Goal: Task Accomplishment & Management: Complete application form

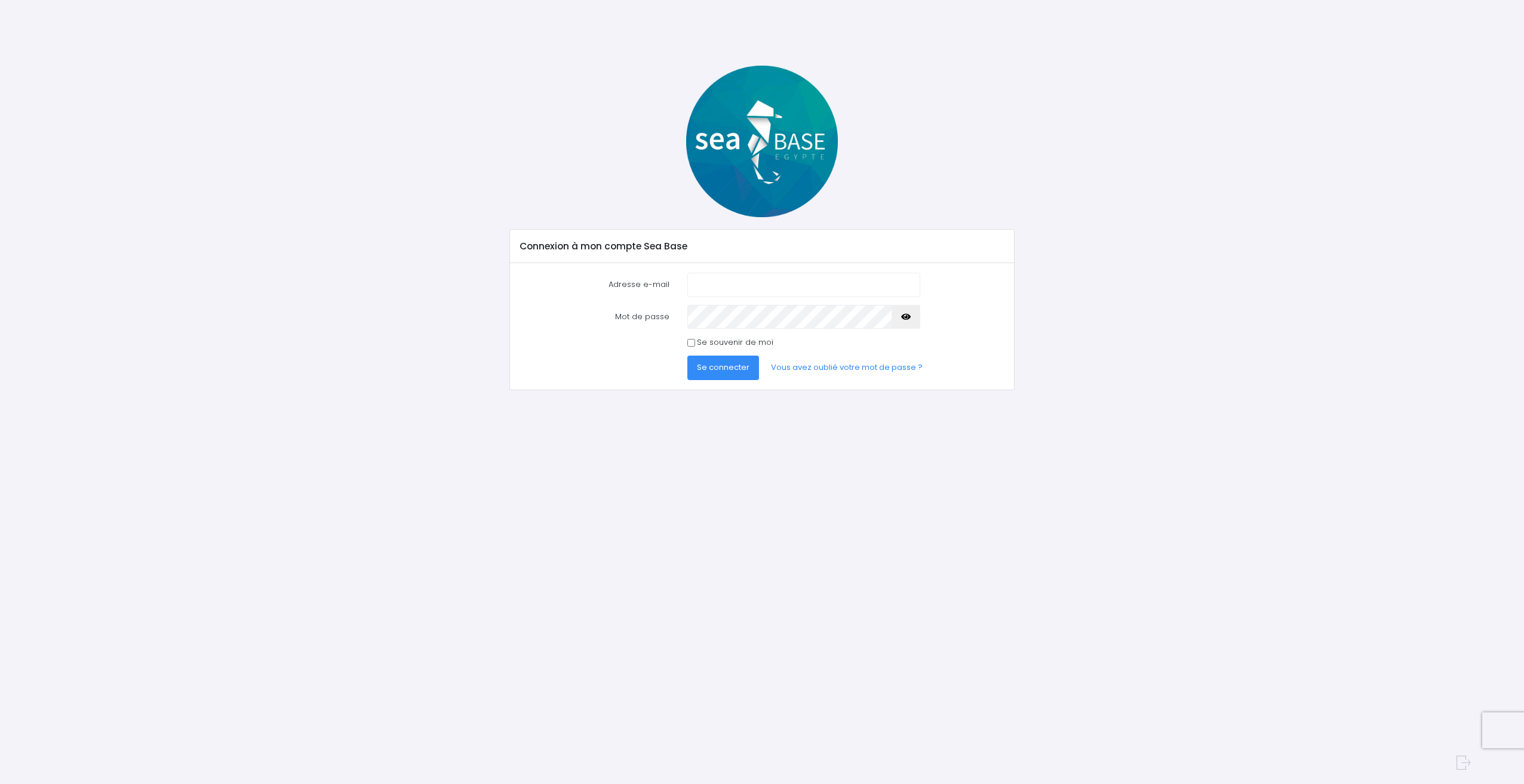
type input "[EMAIL_ADDRESS][DOMAIN_NAME]"
click at [743, 363] on span "Se connecter" at bounding box center [723, 367] width 52 height 11
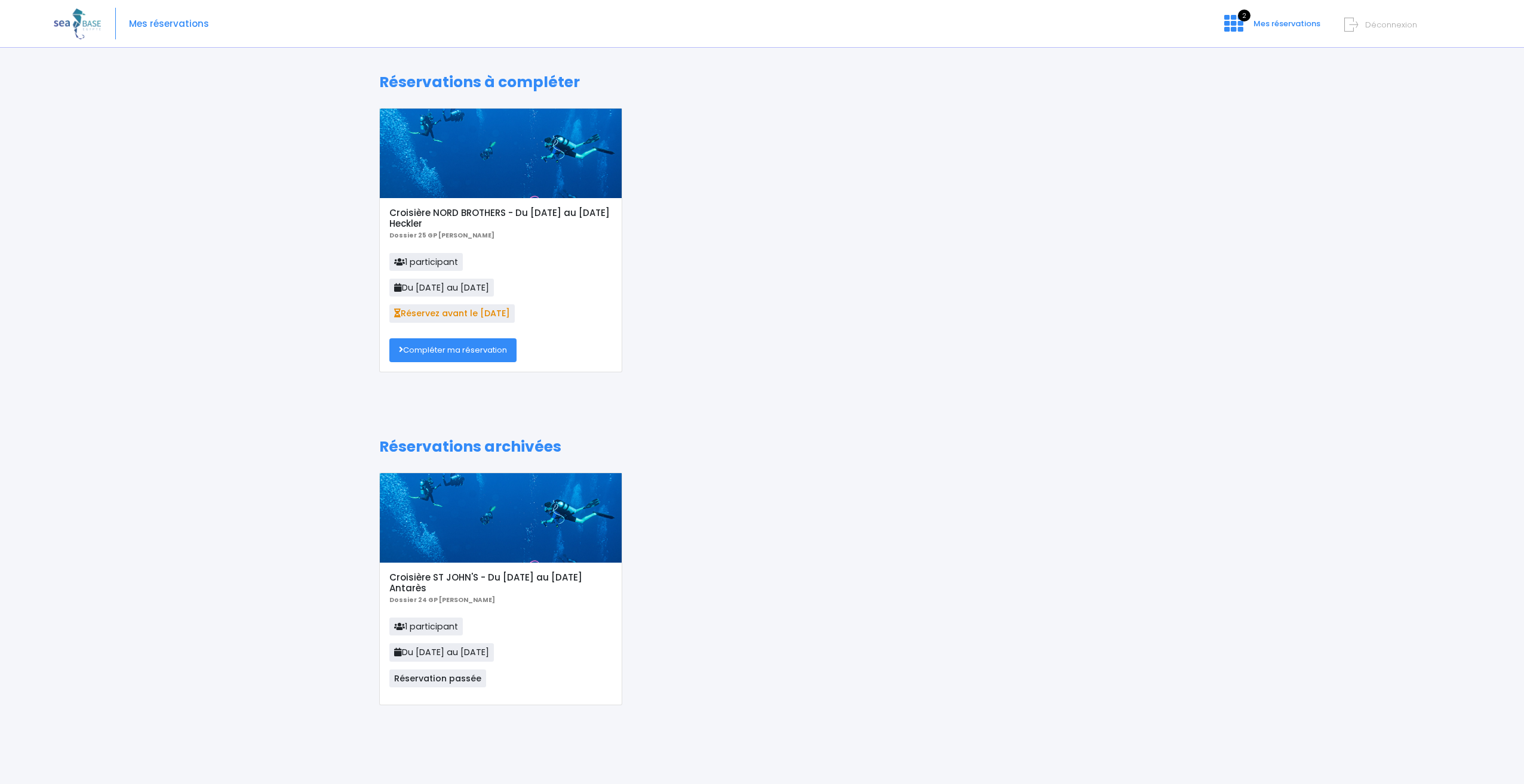
click at [457, 212] on h5 "Croisière NORD BROTHERS - Du [DATE] au [DATE] Heckler" at bounding box center [501, 218] width 223 height 22
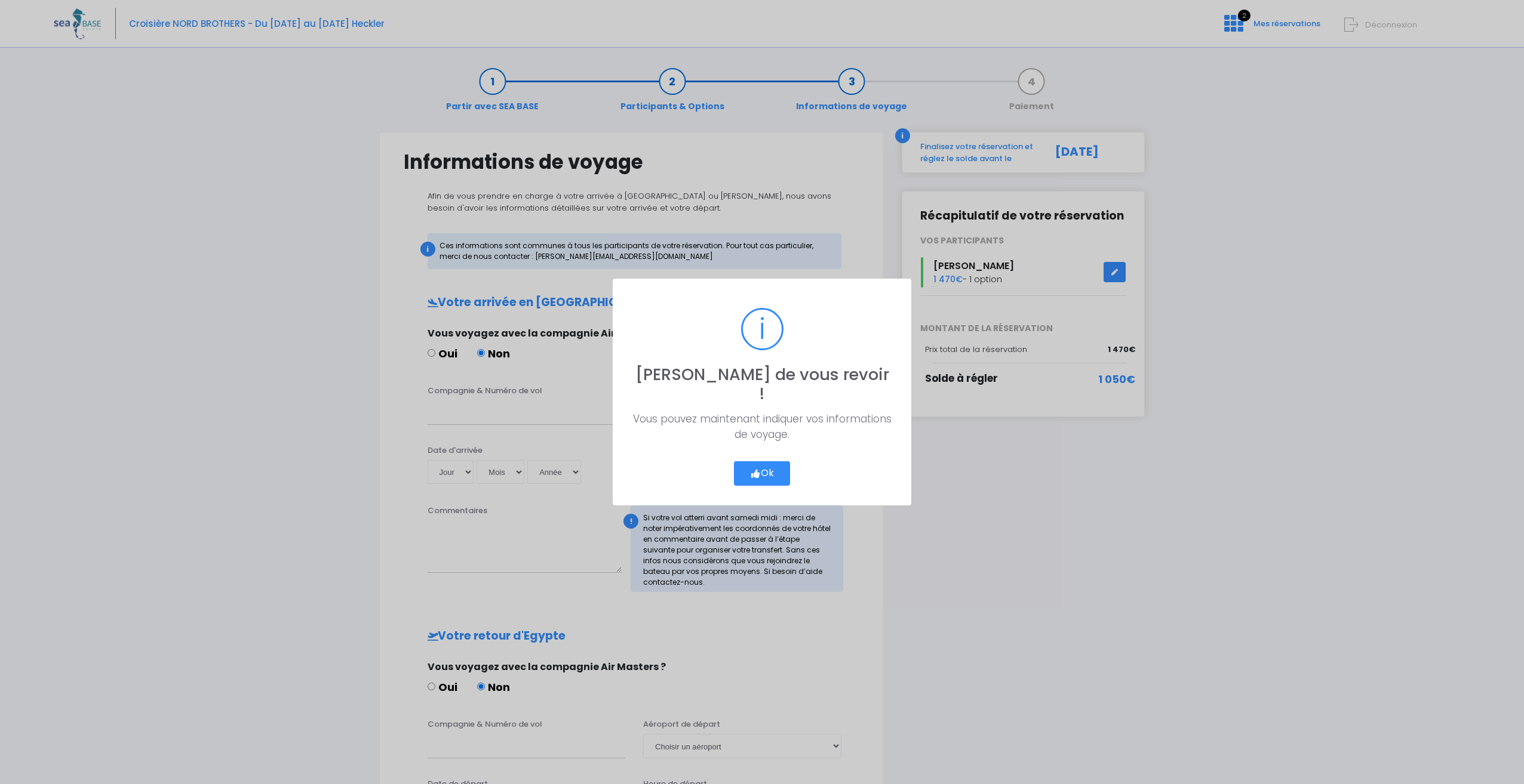
click at [755, 474] on icon "button" at bounding box center [755, 474] width 10 height 0
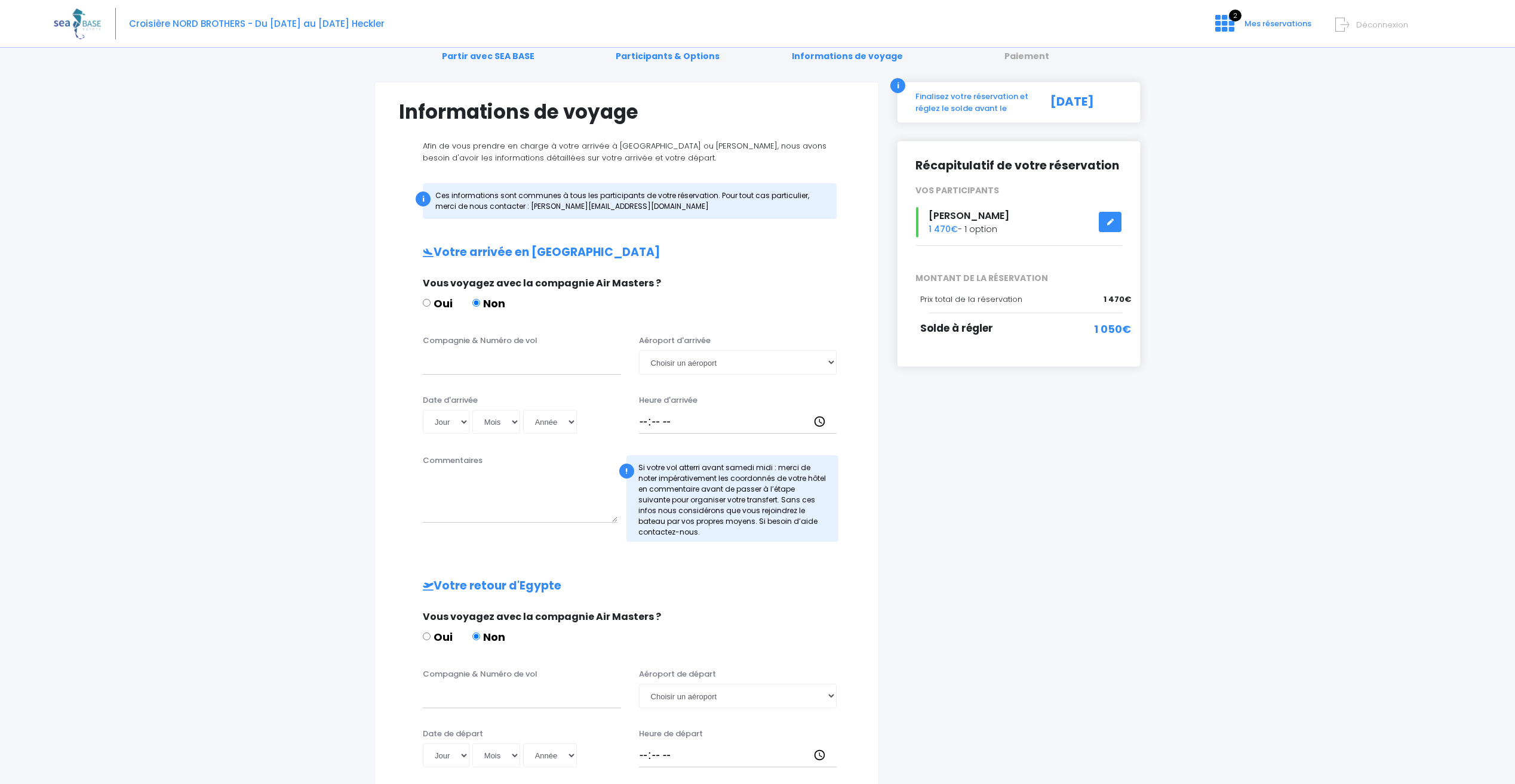
scroll to position [120, 0]
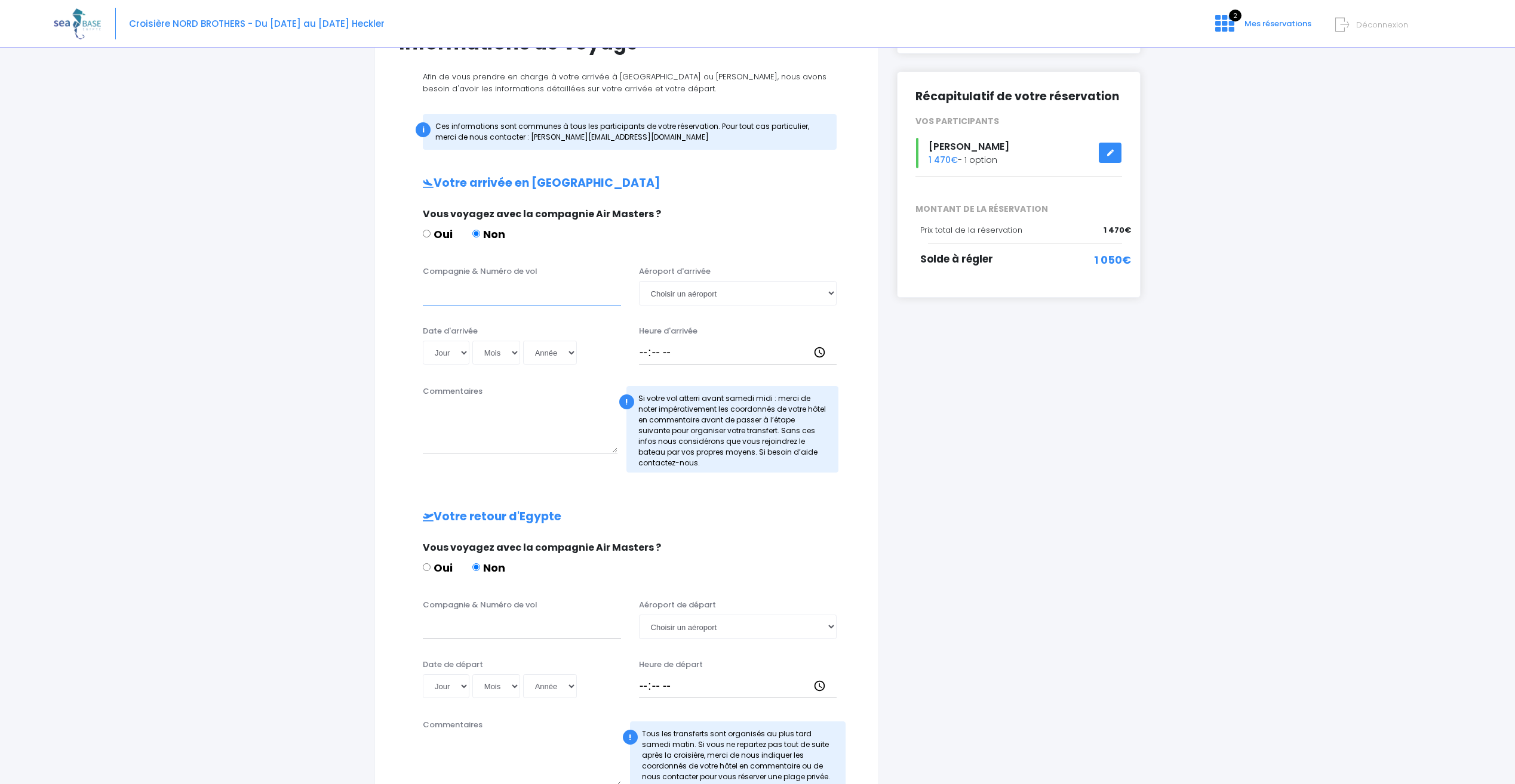
click at [504, 288] on input "Compagnie & Numéro de vol" at bounding box center [522, 293] width 198 height 24
type input "Transavia"
click at [770, 296] on select "Choisir un aéroport Hurghada Marsa Alam" at bounding box center [738, 293] width 198 height 24
select select "Hurghada"
click at [639, 281] on select "Choisir un aéroport Hurghada Marsa Alam" at bounding box center [738, 293] width 198 height 24
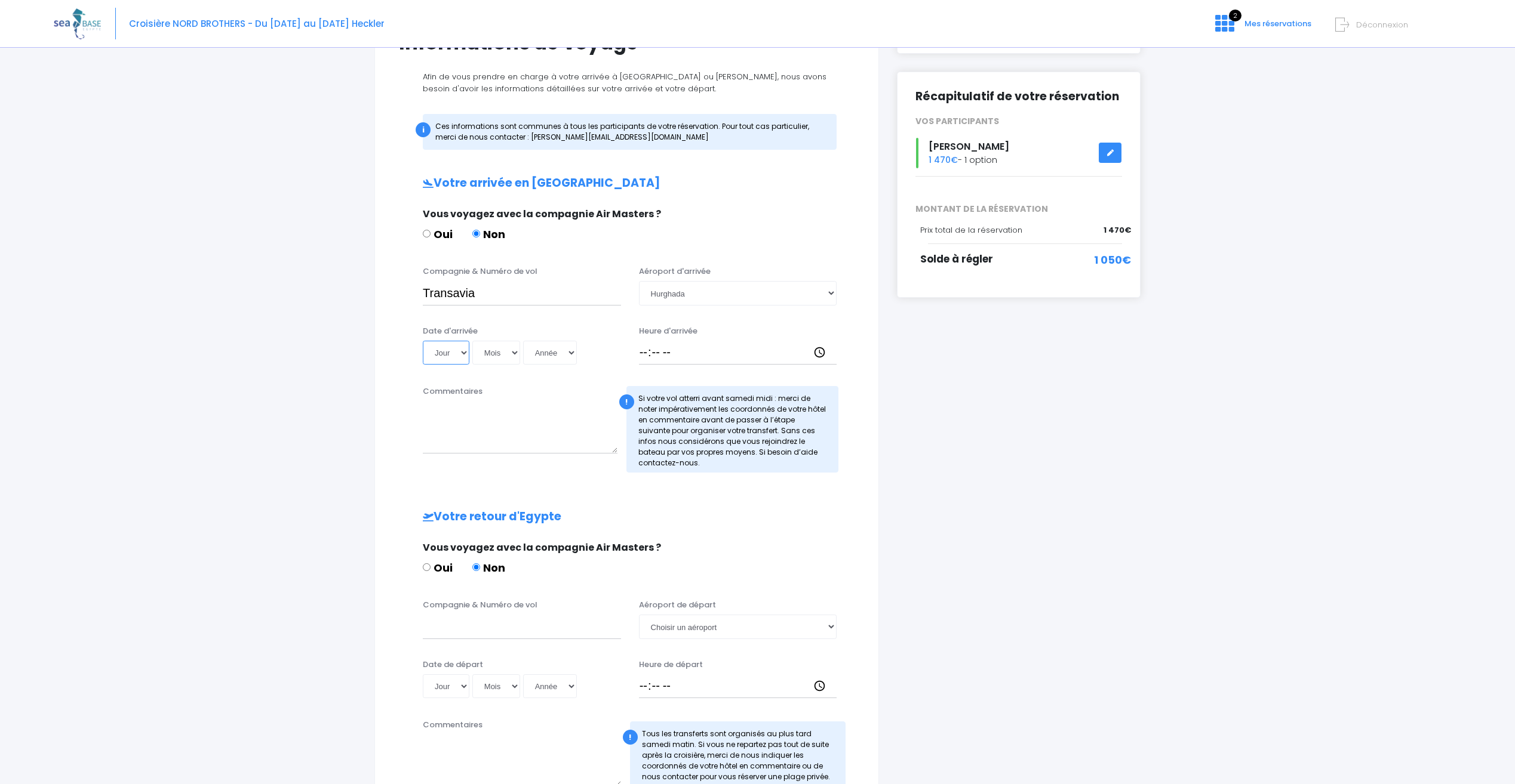
click at [463, 354] on select "Jour 01 02 03 04 05 06 07 08 09 10 11 12 13 14 15 16 17 18 19 20 21 22 23 24 25…" at bounding box center [446, 353] width 46 height 24
select select "01"
click at [423, 341] on select "Jour 01 02 03 04 05 06 07 08 09 10 11 12 13 14 15 16 17 18 19 20 21 22 23 24 25…" at bounding box center [446, 353] width 46 height 24
click at [501, 347] on select "Mois 01 02 03 04 05 06 07 08 09 10 11 12" at bounding box center [496, 353] width 48 height 24
select select "11"
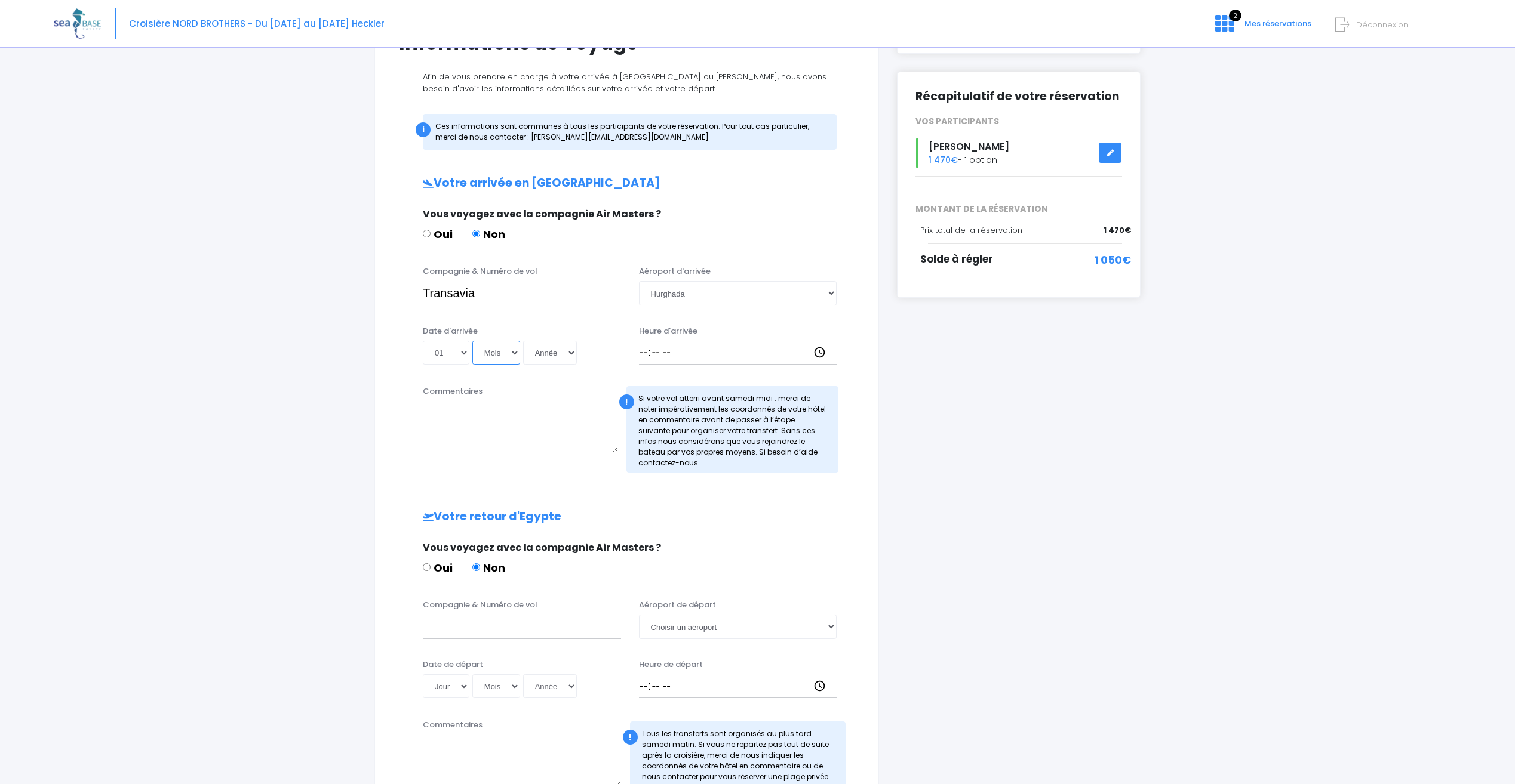
click at [472, 341] on select "Mois 01 02 03 04 05 06 07 08 09 10 11 12" at bounding box center [496, 353] width 48 height 24
click at [552, 352] on select "Année 2045 2044 2043 2042 2041 2040 2039 2038 2037 2036 2035 2034 2033 2032 203…" at bounding box center [550, 353] width 54 height 24
select select "2025"
click at [523, 341] on select "Année 2045 2044 2043 2042 2041 2040 2039 2038 2037 2036 2035 2034 2033 2032 203…" at bounding box center [550, 353] width 54 height 24
type input "2025-11-01"
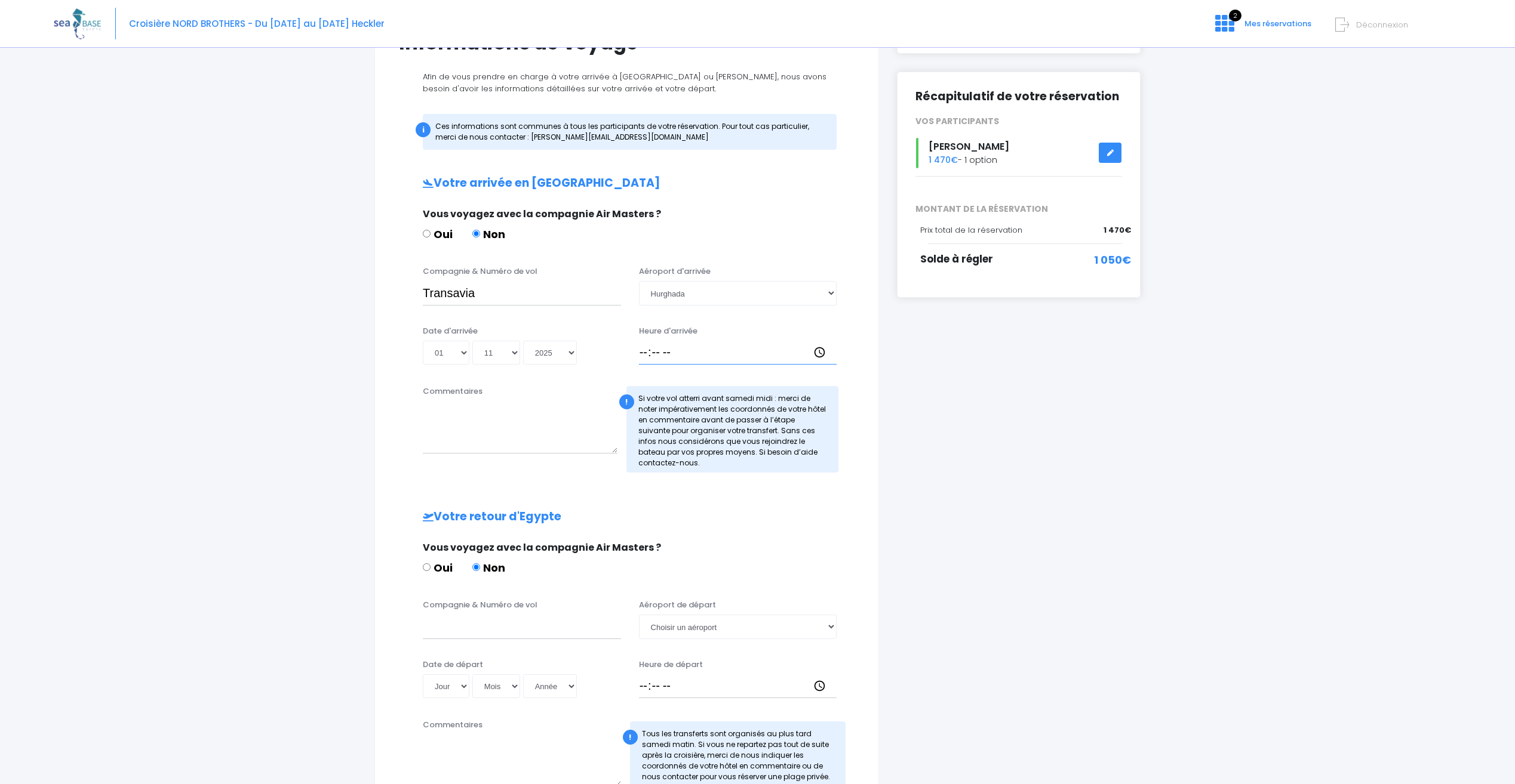
click at [691, 357] on input "Heure d'arrivée" at bounding box center [738, 353] width 198 height 24
type input "18:30"
click at [755, 483] on div "Votre arrivée en Egypte Vous voyagez avec la compagnie Air Masters ? Oui Non Co…" at bounding box center [627, 491] width 456 height 630
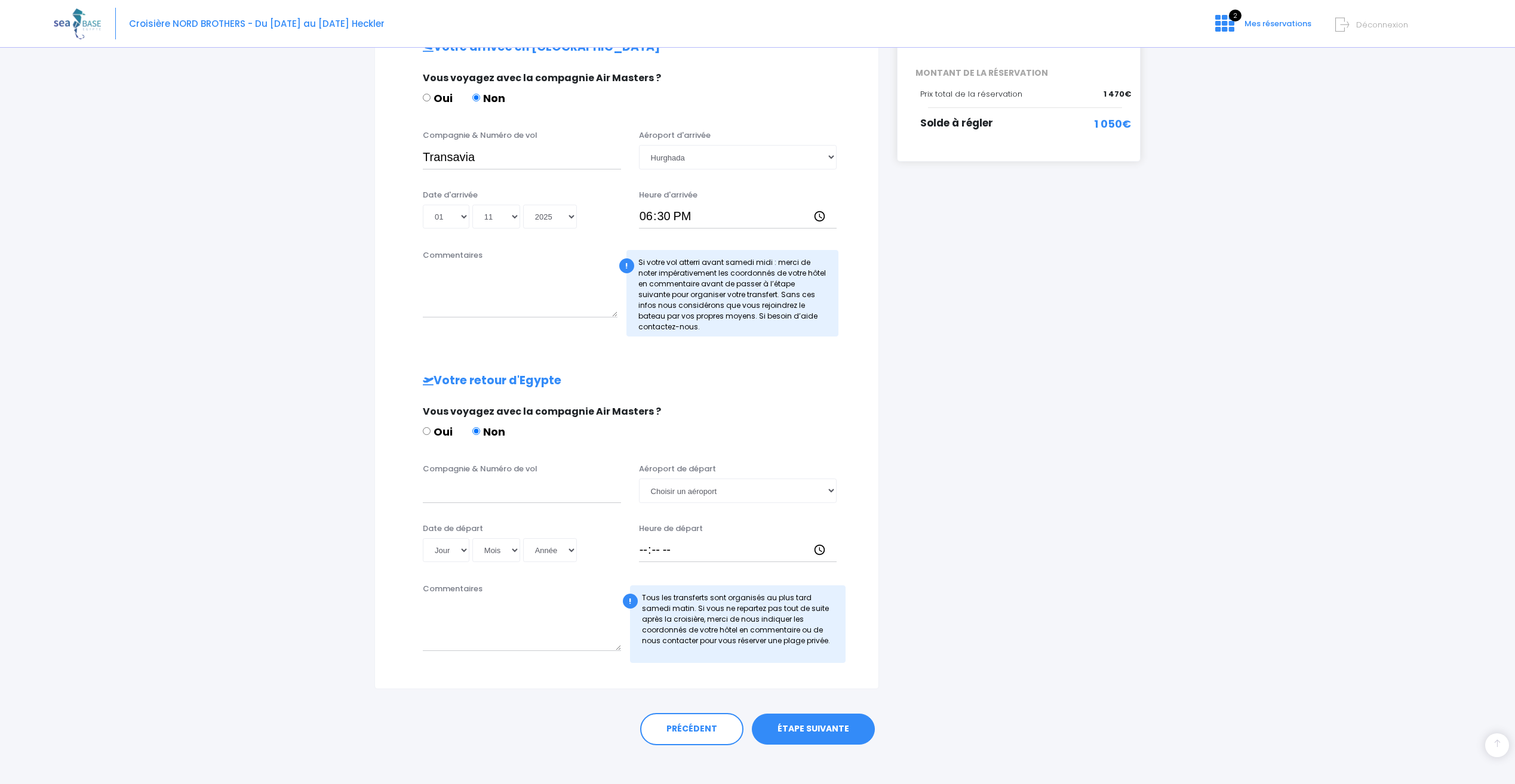
scroll to position [264, 0]
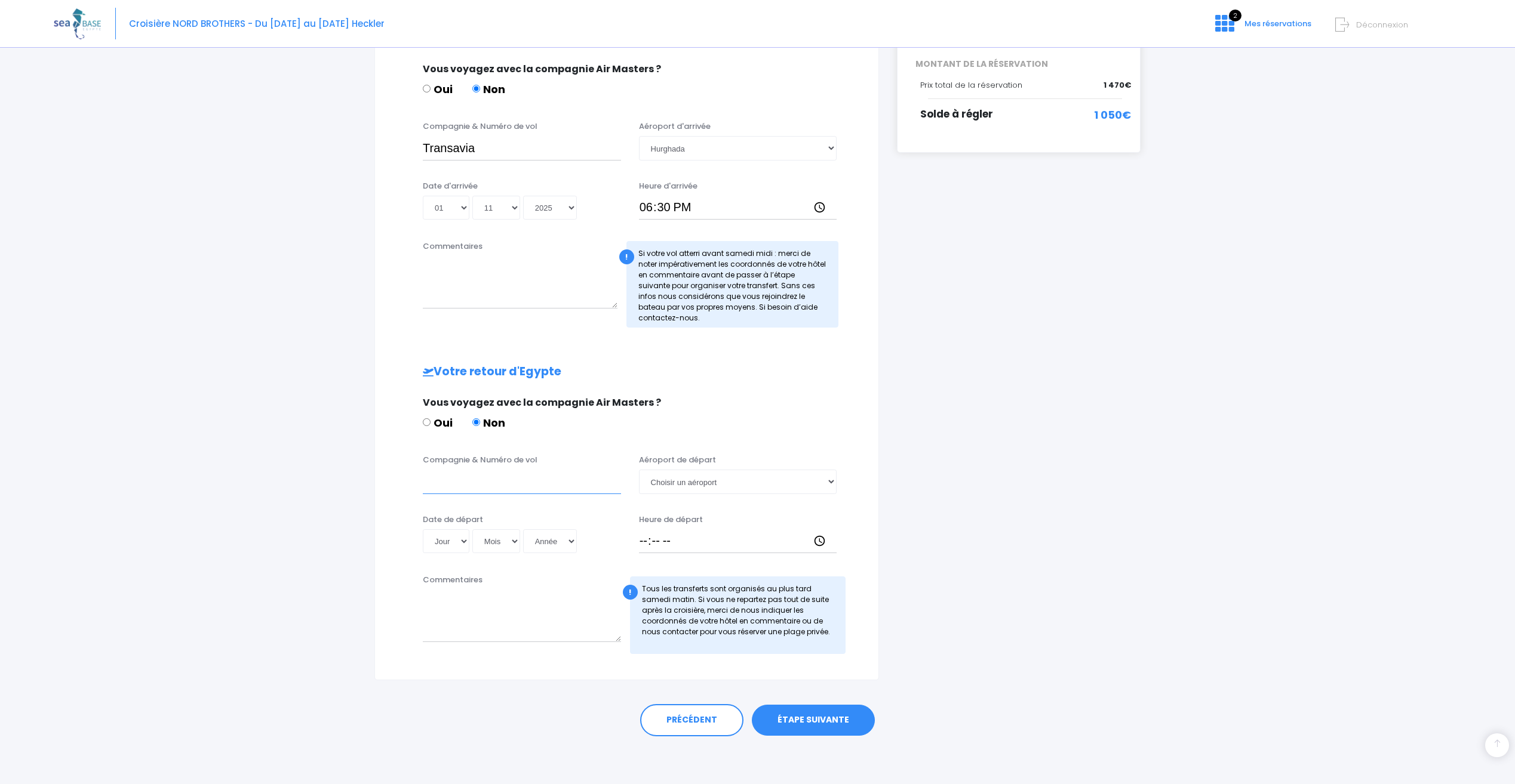
click at [495, 486] on input "Compagnie & Numéro de vol" at bounding box center [522, 482] width 198 height 24
type input "Transavia"
click at [692, 486] on select "Choisir un aéroport Hurghada Marsa Alam" at bounding box center [738, 482] width 198 height 24
select select "Hurghada"
click at [639, 470] on select "Choisir un aéroport Hurghada Marsa Alam" at bounding box center [738, 482] width 198 height 24
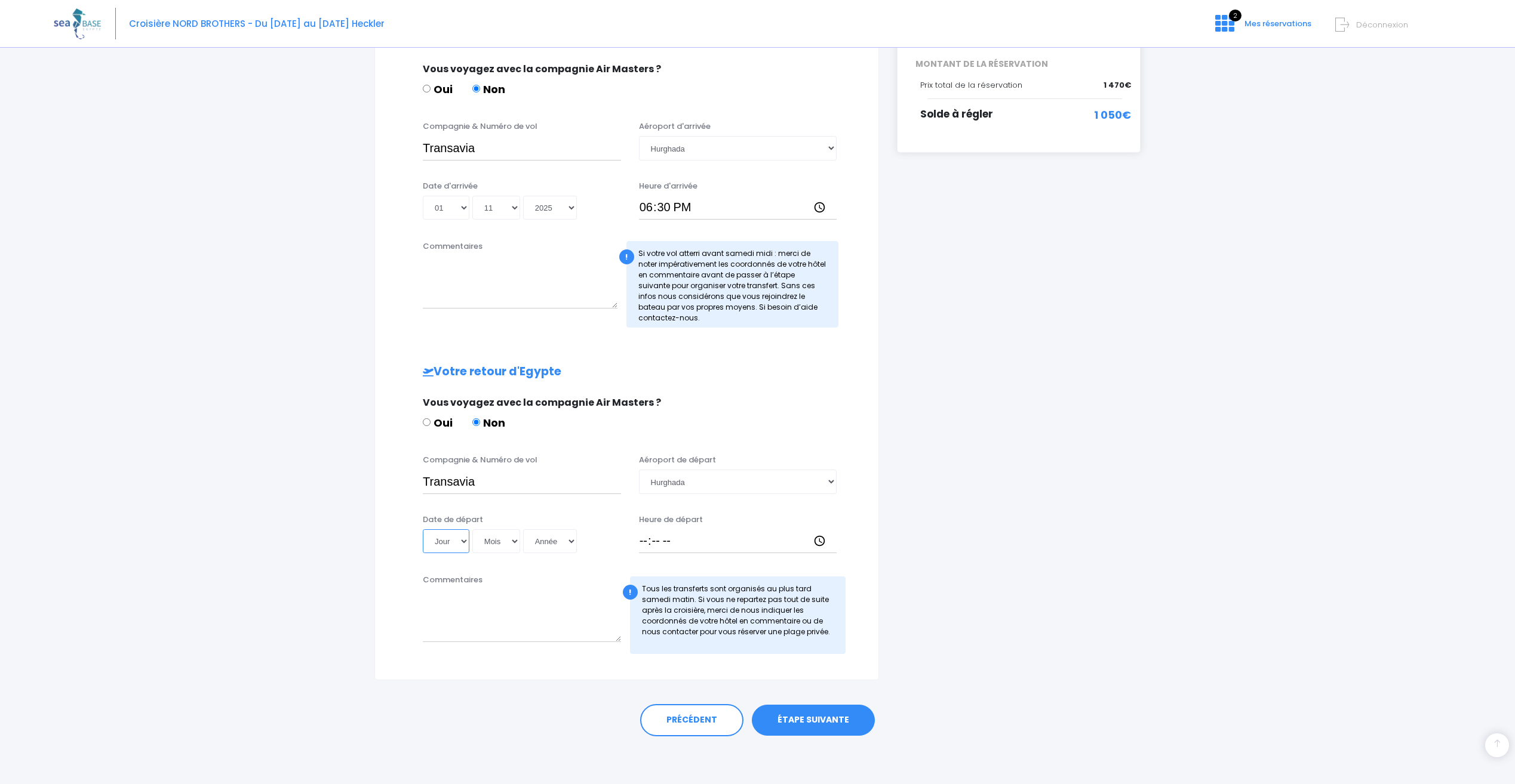
click at [460, 536] on select "Jour 01 02 03 04 05 06 07 08 09 10 11 12 13 14 15 16 17 18 19 20 21 22 23 24 25…" at bounding box center [446, 542] width 46 height 24
select select "08"
click at [423, 530] on select "Jour 01 02 03 04 05 06 07 08 09 10 11 12 13 14 15 16 17 18 19 20 21 22 23 24 25…" at bounding box center [446, 542] width 46 height 24
click at [499, 548] on select "Mois 01 02 03 04 05 06 07 08 09 10 11 12" at bounding box center [496, 542] width 48 height 24
select select "11"
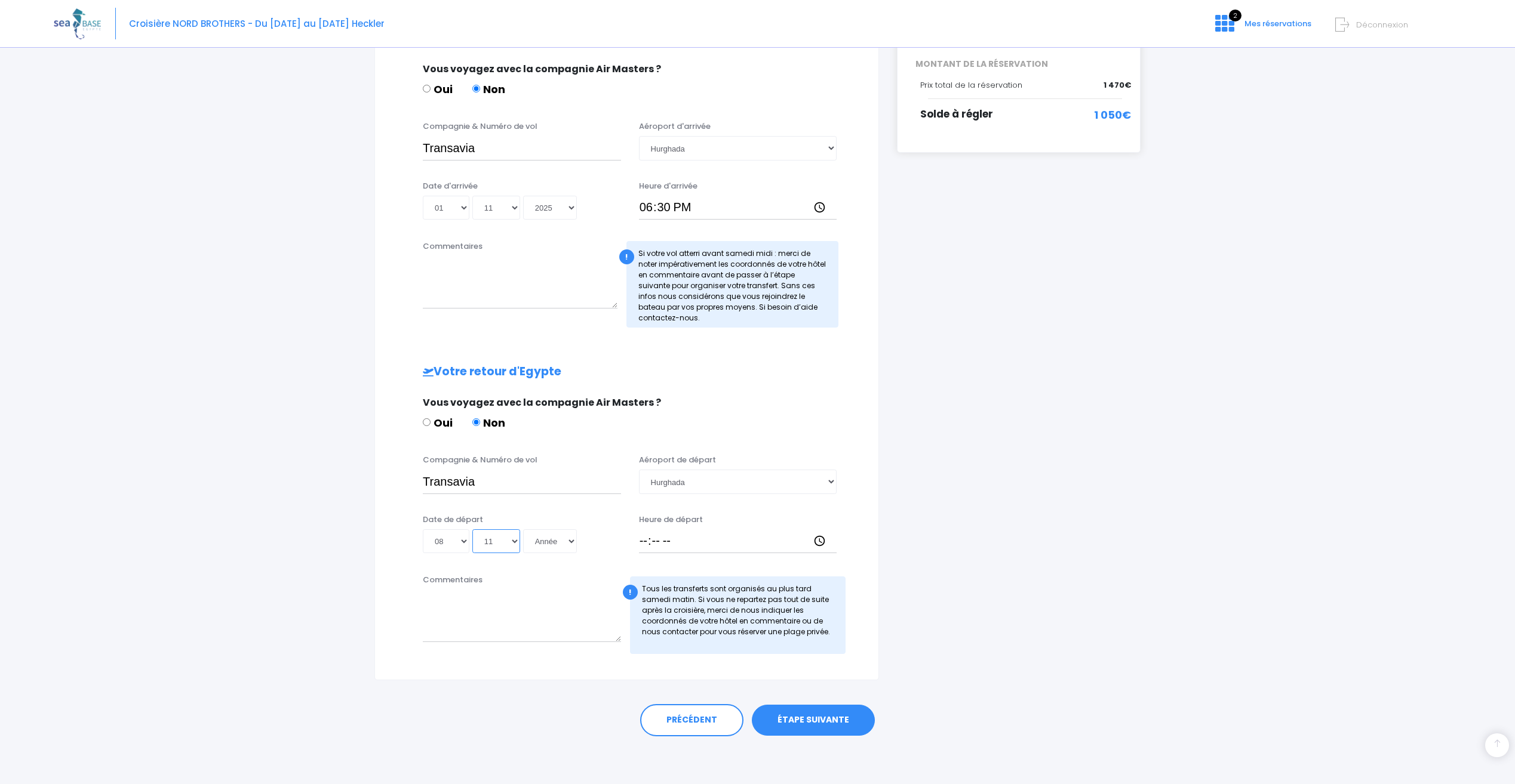
click at [472, 530] on select "Mois 01 02 03 04 05 06 07 08 09 10 11 12" at bounding box center [496, 542] width 48 height 24
click at [548, 539] on select "Année 2045 2044 2043 2042 2041 2040 2039 2038 2037 2036 2035 2034 2033 2032 203…" at bounding box center [550, 542] width 54 height 24
select select "2025"
click at [523, 530] on select "Année 2045 2044 2043 2042 2041 2040 2039 2038 2037 2036 2035 2034 2033 2032 203…" at bounding box center [550, 542] width 54 height 24
type input "2025-11-08"
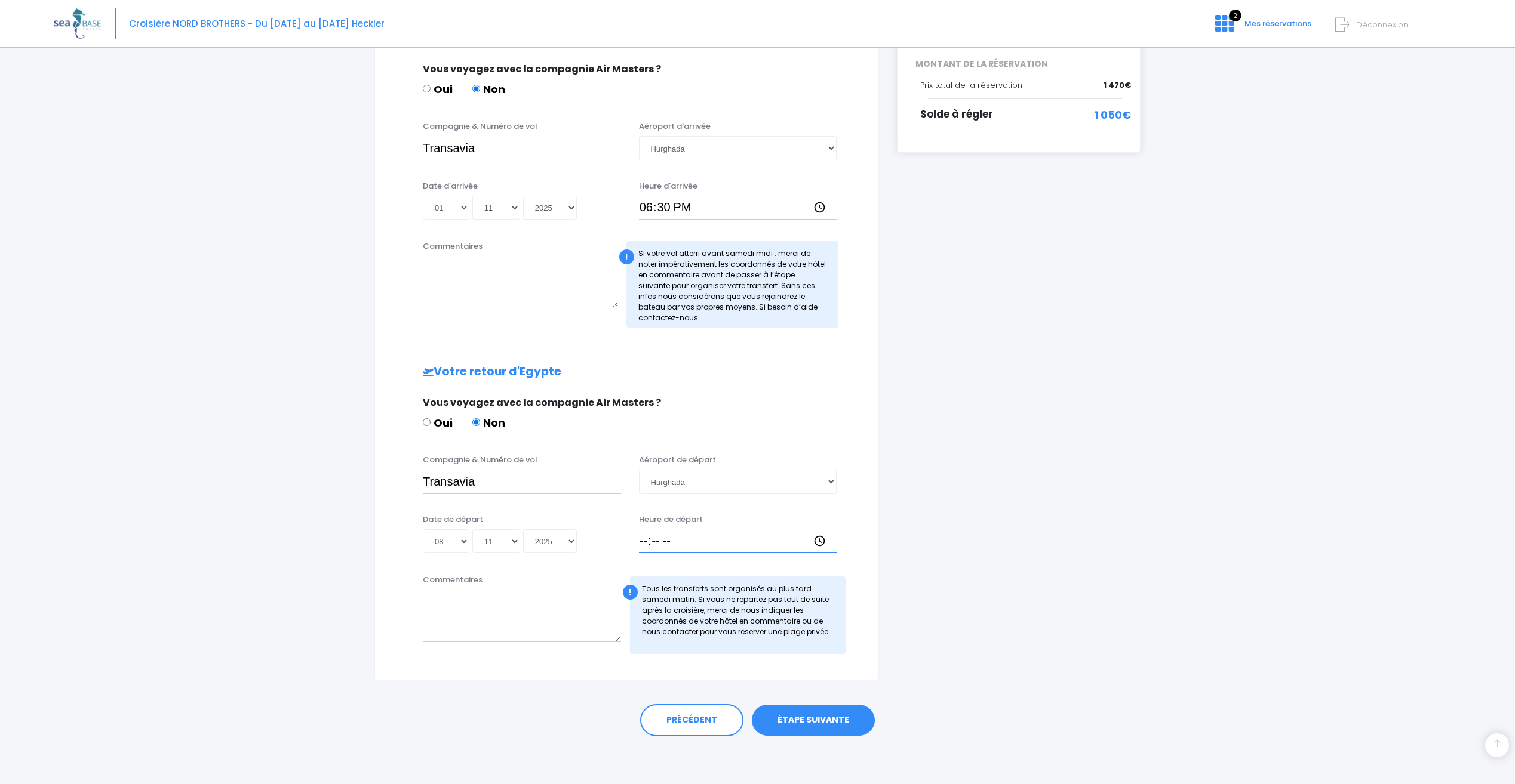
click at [645, 542] on input "Heure de départ" at bounding box center [738, 542] width 198 height 24
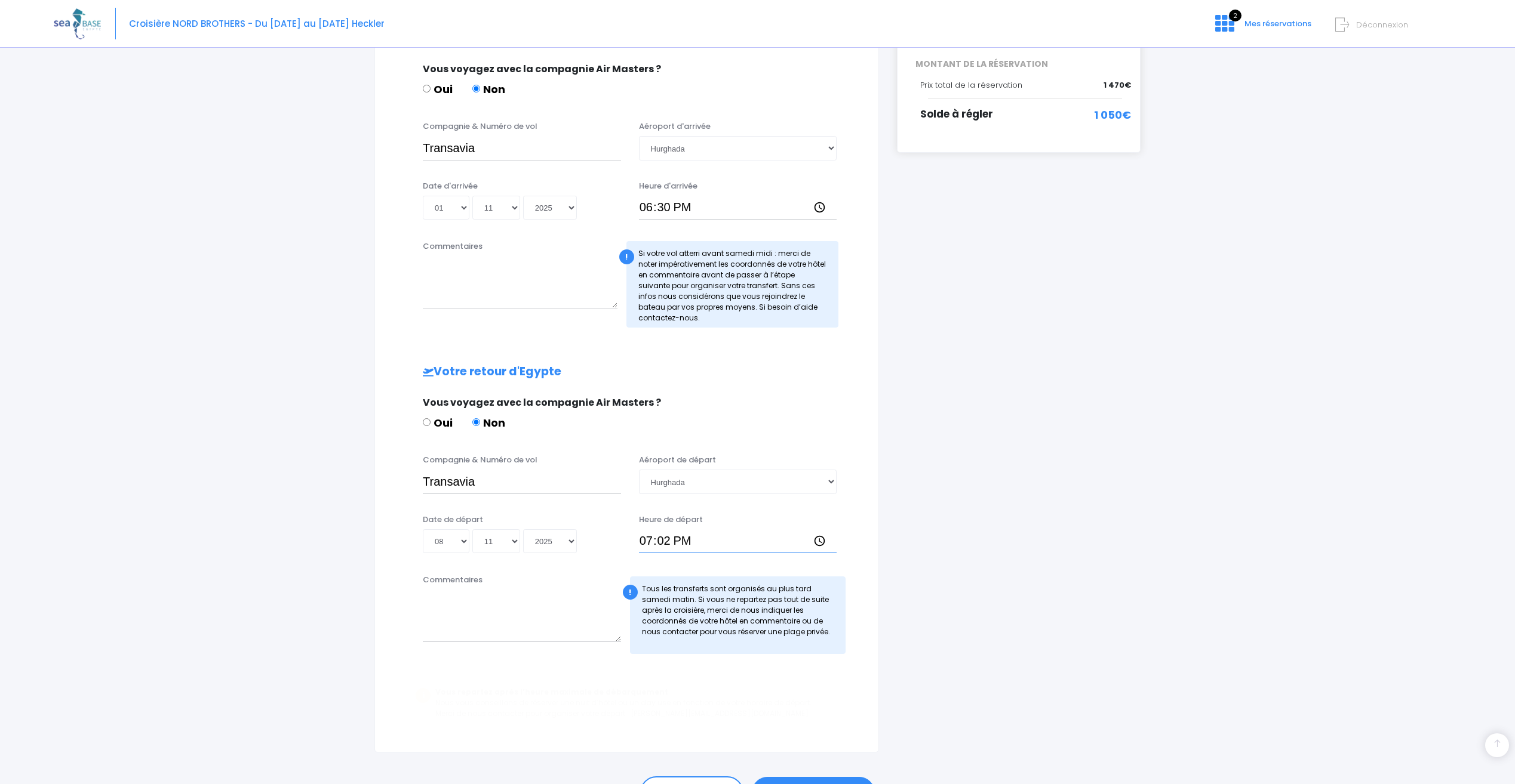
type input "19:25"
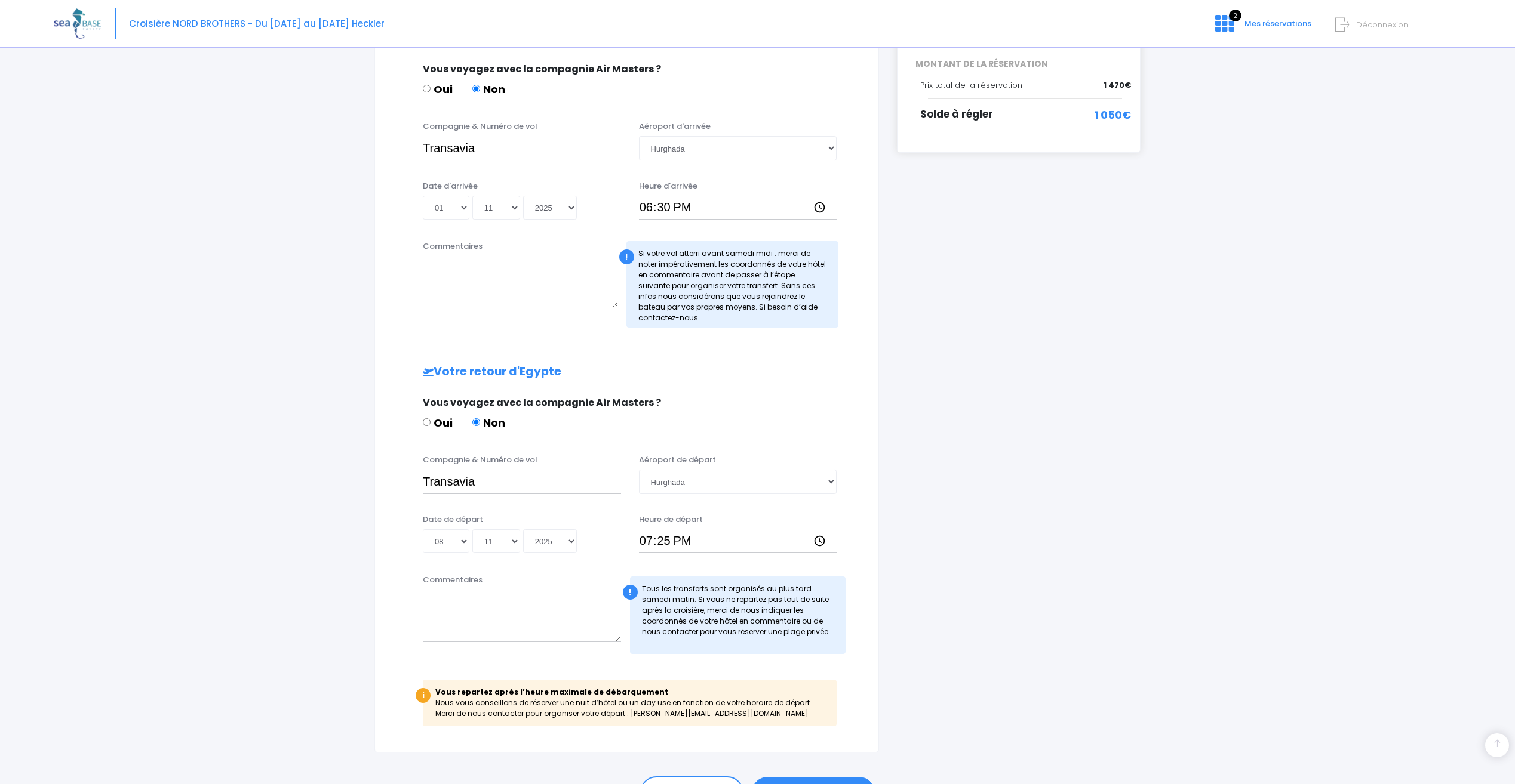
click at [864, 589] on div "Commentaires ! Tous les transferts sont organisés au plus tard samedi matin. Si…" at bounding box center [627, 617] width 474 height 88
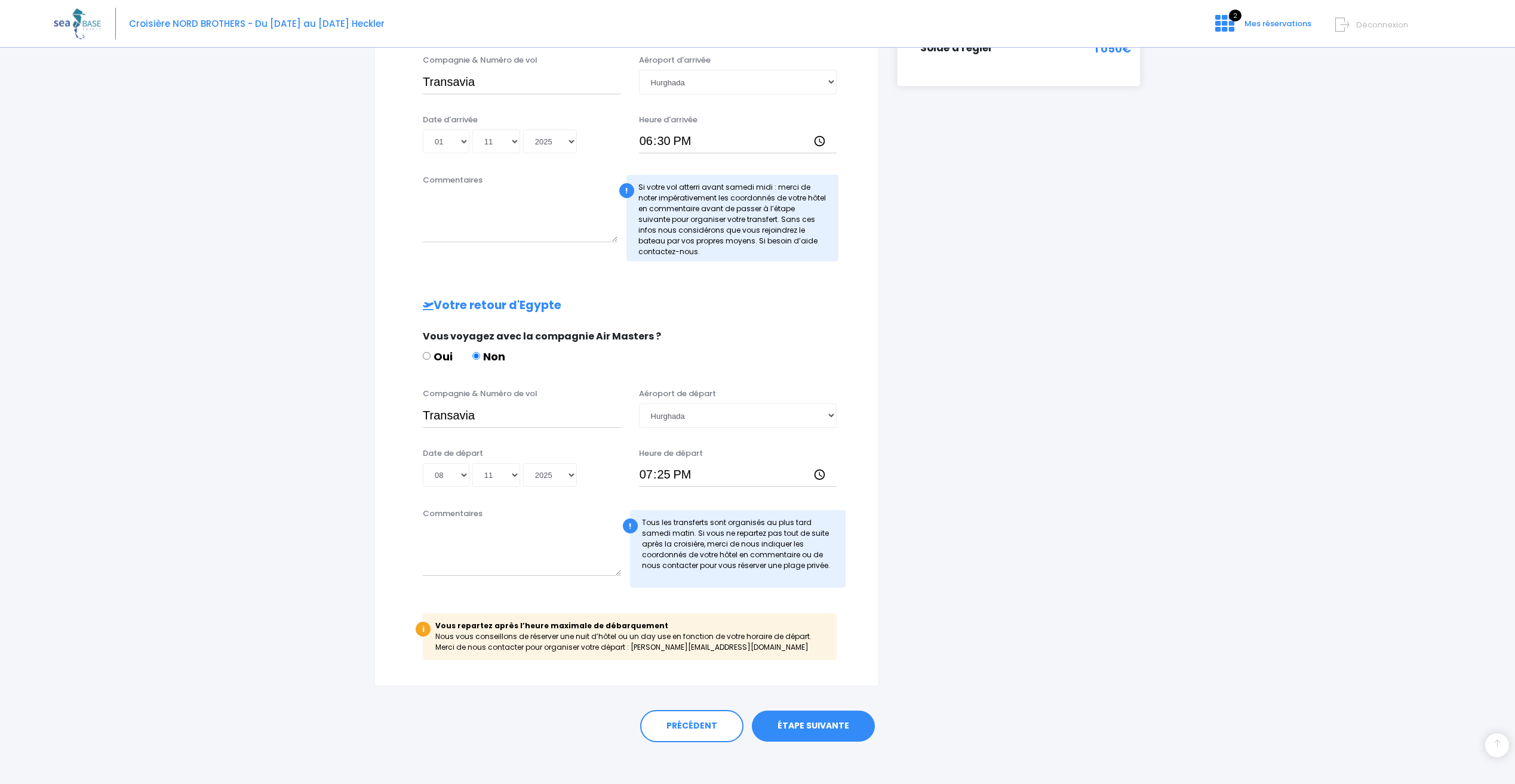
scroll to position [337, 0]
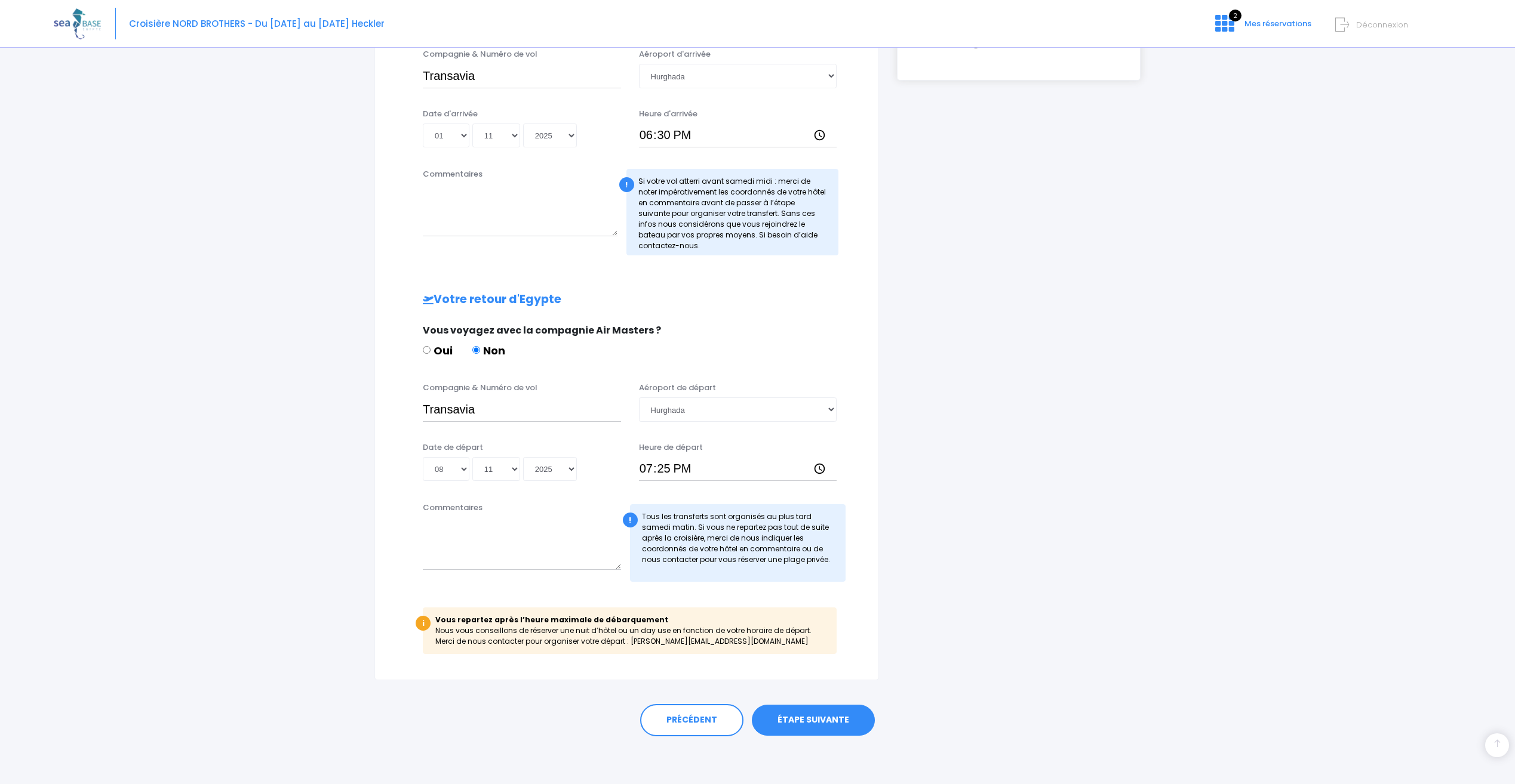
click at [829, 720] on link "ÉTAPE SUIVANTE" at bounding box center [813, 720] width 123 height 31
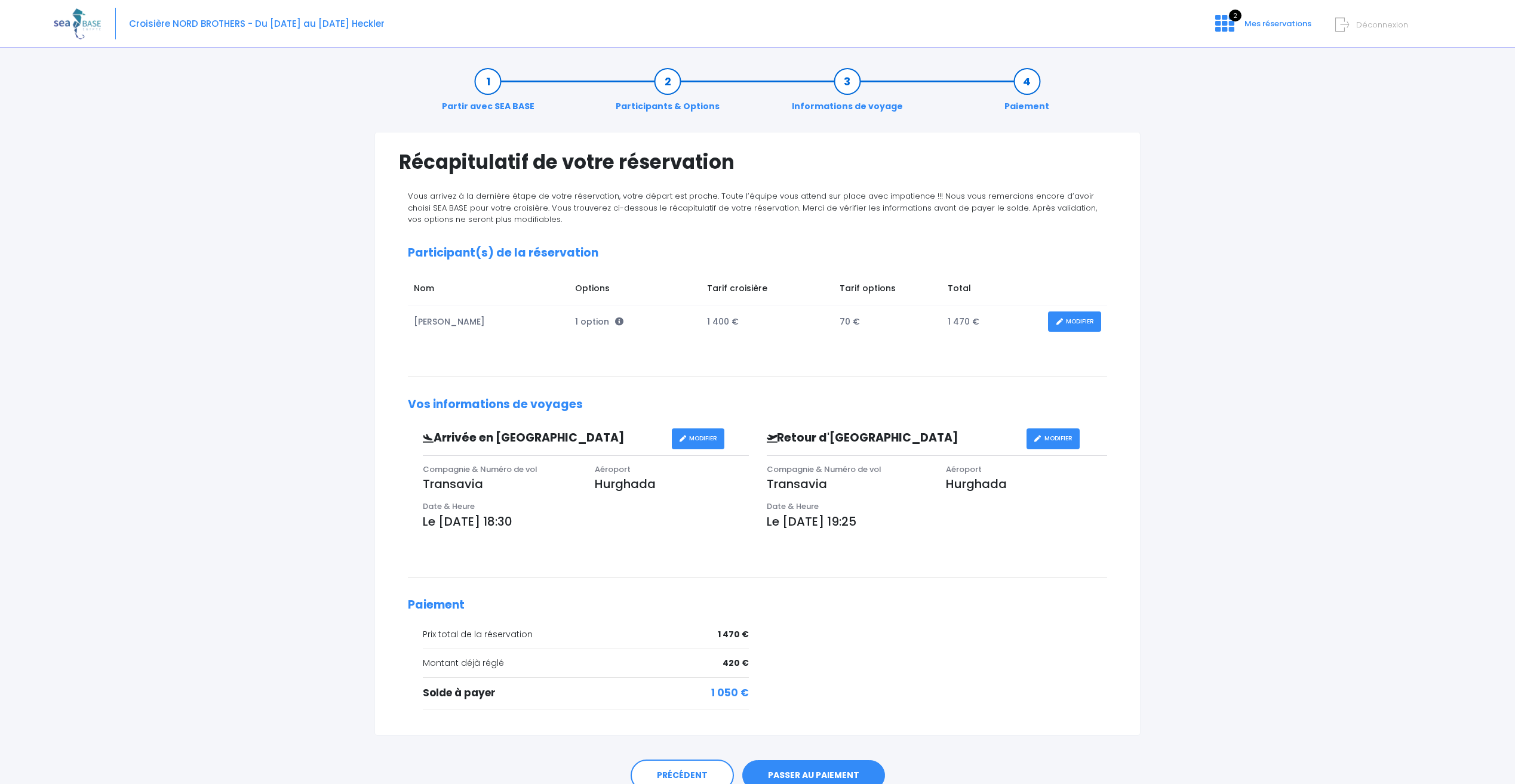
click at [1071, 314] on link "MODIFIER" at bounding box center [1074, 322] width 53 height 21
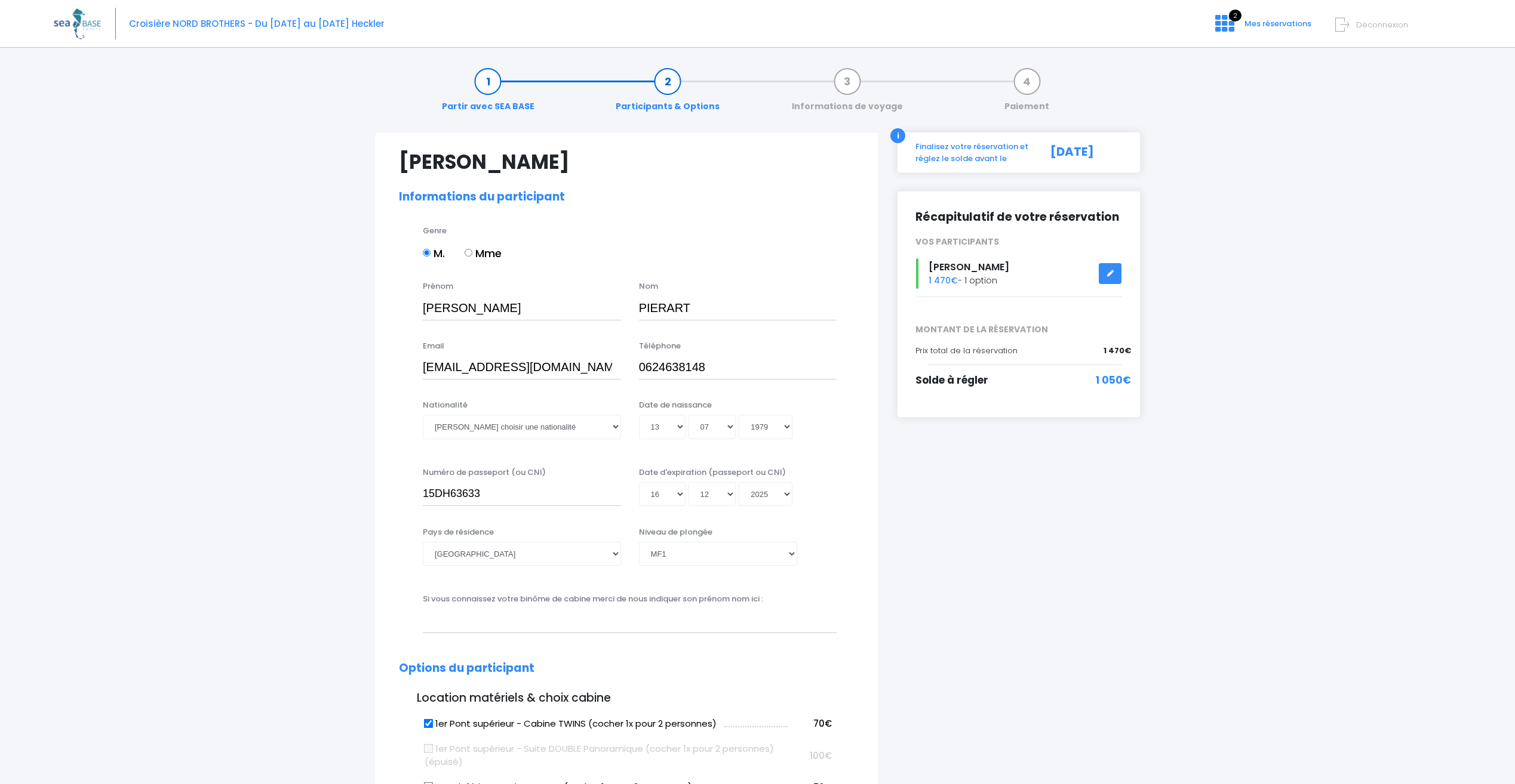
select select "MF1"
click at [580, 422] on select "Veuillez choisir une nationalité [DEMOGRAPHIC_DATA] Algerienne Allemande [GEOGR…" at bounding box center [522, 426] width 198 height 24
select select "Française"
click at [578, 427] on select "Veuillez choisir une nationalité [DEMOGRAPHIC_DATA] Algerienne Allemande [GEOGR…" at bounding box center [522, 426] width 198 height 24
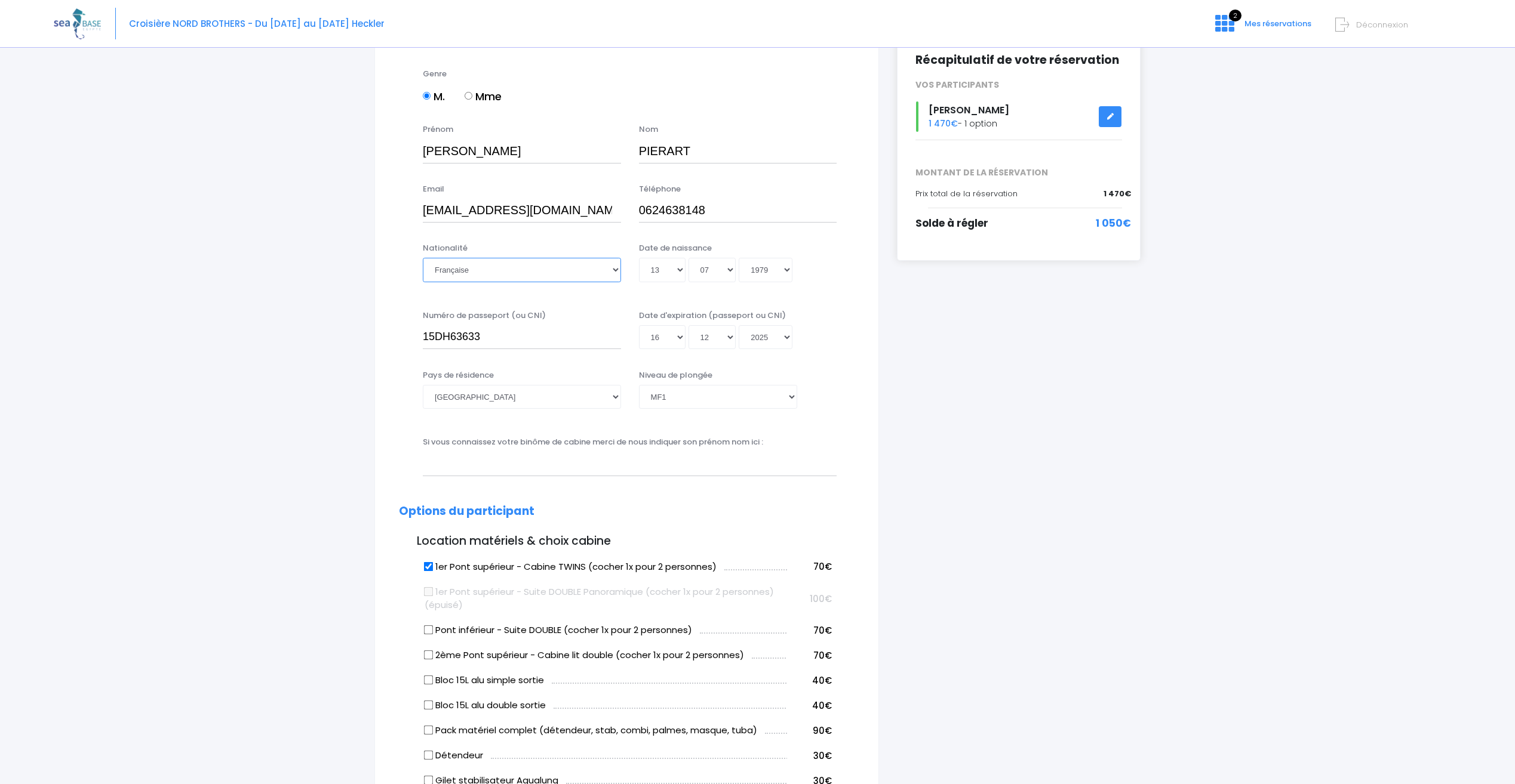
scroll to position [179, 0]
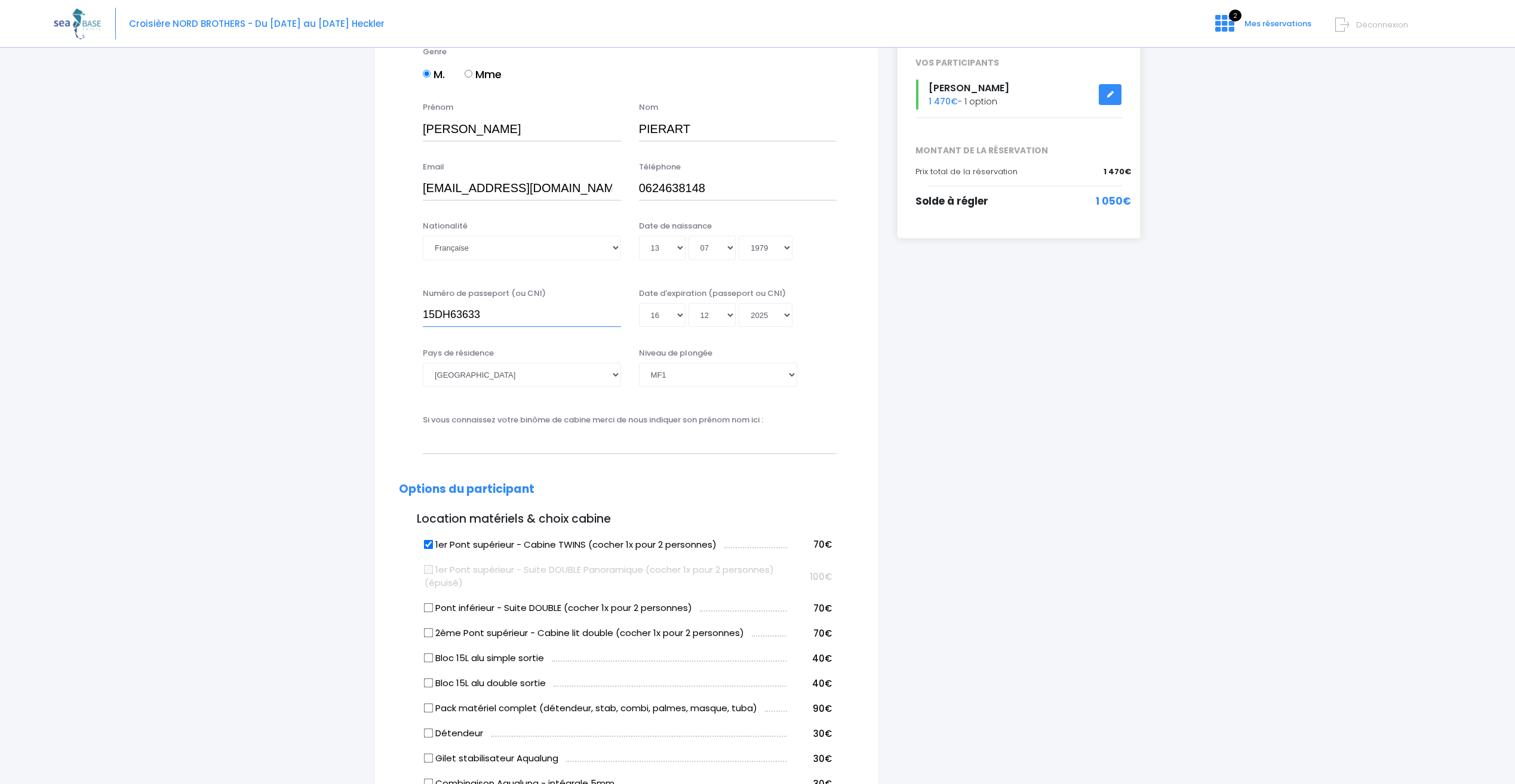
drag, startPoint x: 492, startPoint y: 311, endPoint x: 410, endPoint y: 305, distance: 82.2
click at [410, 305] on div "Numéro de passeport (ou CNI) 15DH63633 Date d'expiration (passeport ou CNI) Jou…" at bounding box center [627, 312] width 474 height 48
type input "24KA73976"
click at [674, 314] on select "Jour 01 02 03 04 05 06 07 08 09 10 11 12 13 14 15 16 17 18 19 20 21 22 23 24 25…" at bounding box center [662, 315] width 46 height 24
select select "15"
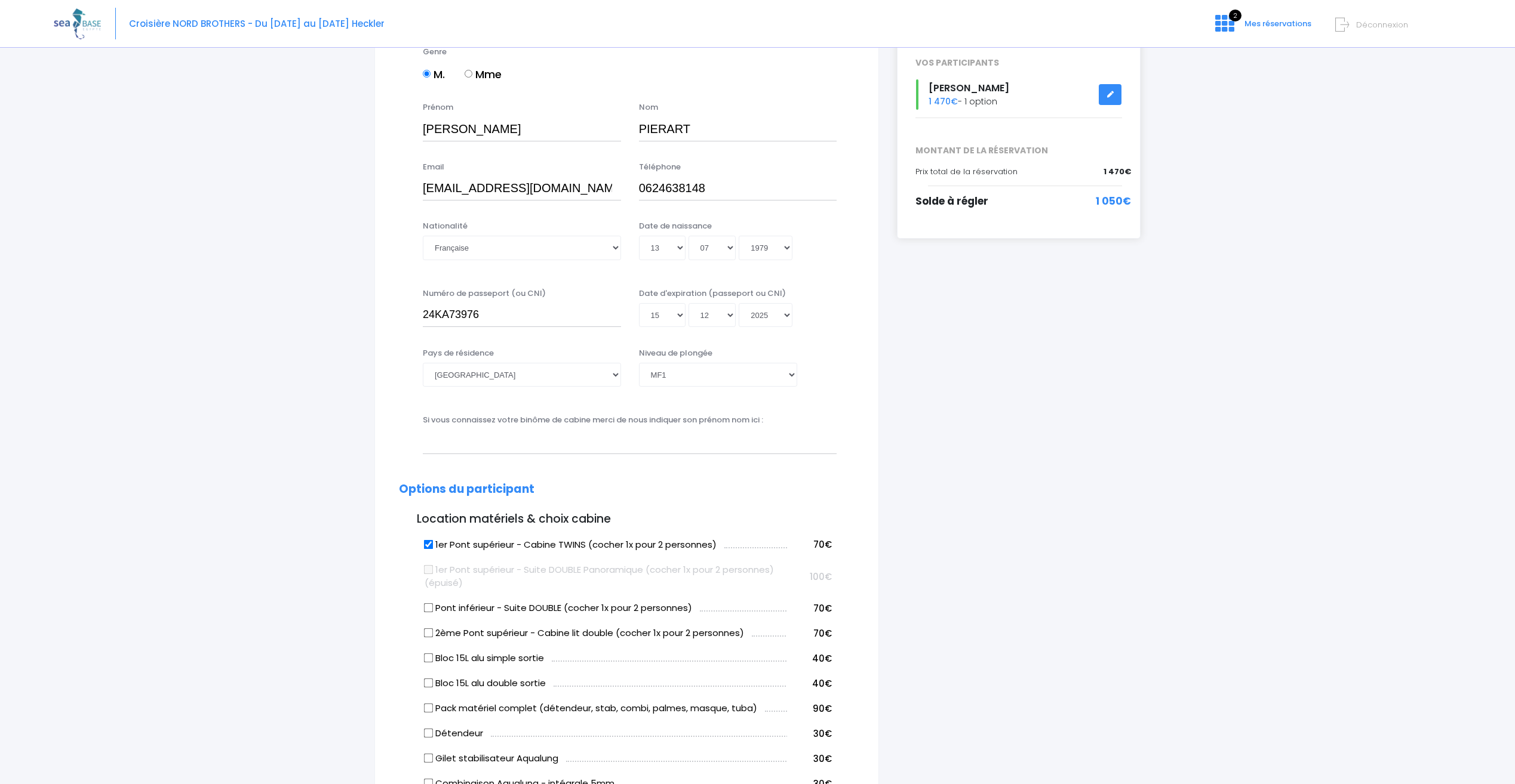
click at [639, 327] on select "Jour 01 02 03 04 05 06 07 08 09 10 11 12 13 14 15 16 17 18 19 20 21 22 23 24 25…" at bounding box center [662, 315] width 46 height 24
type input "2025-12-15"
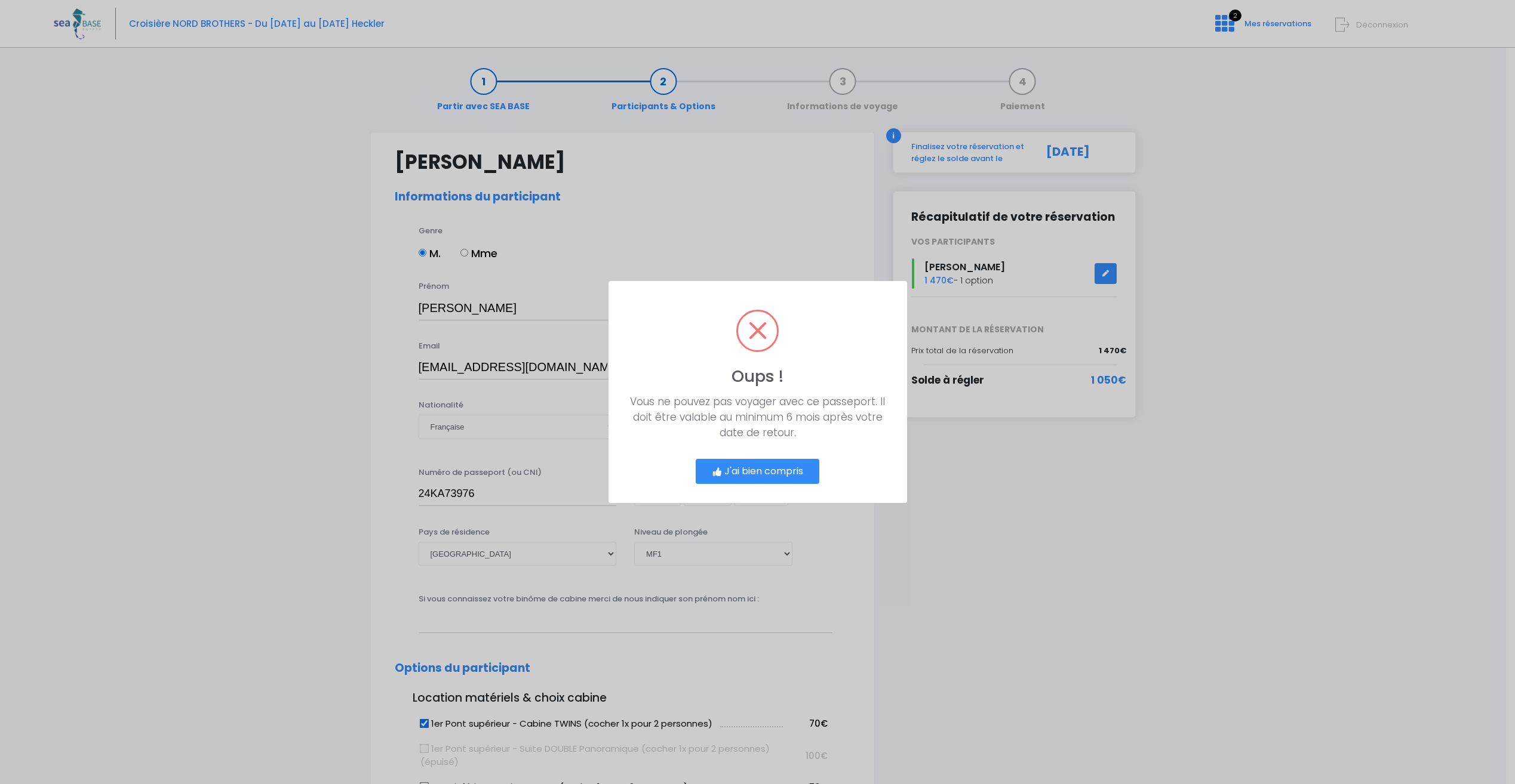
scroll to position [0, 0]
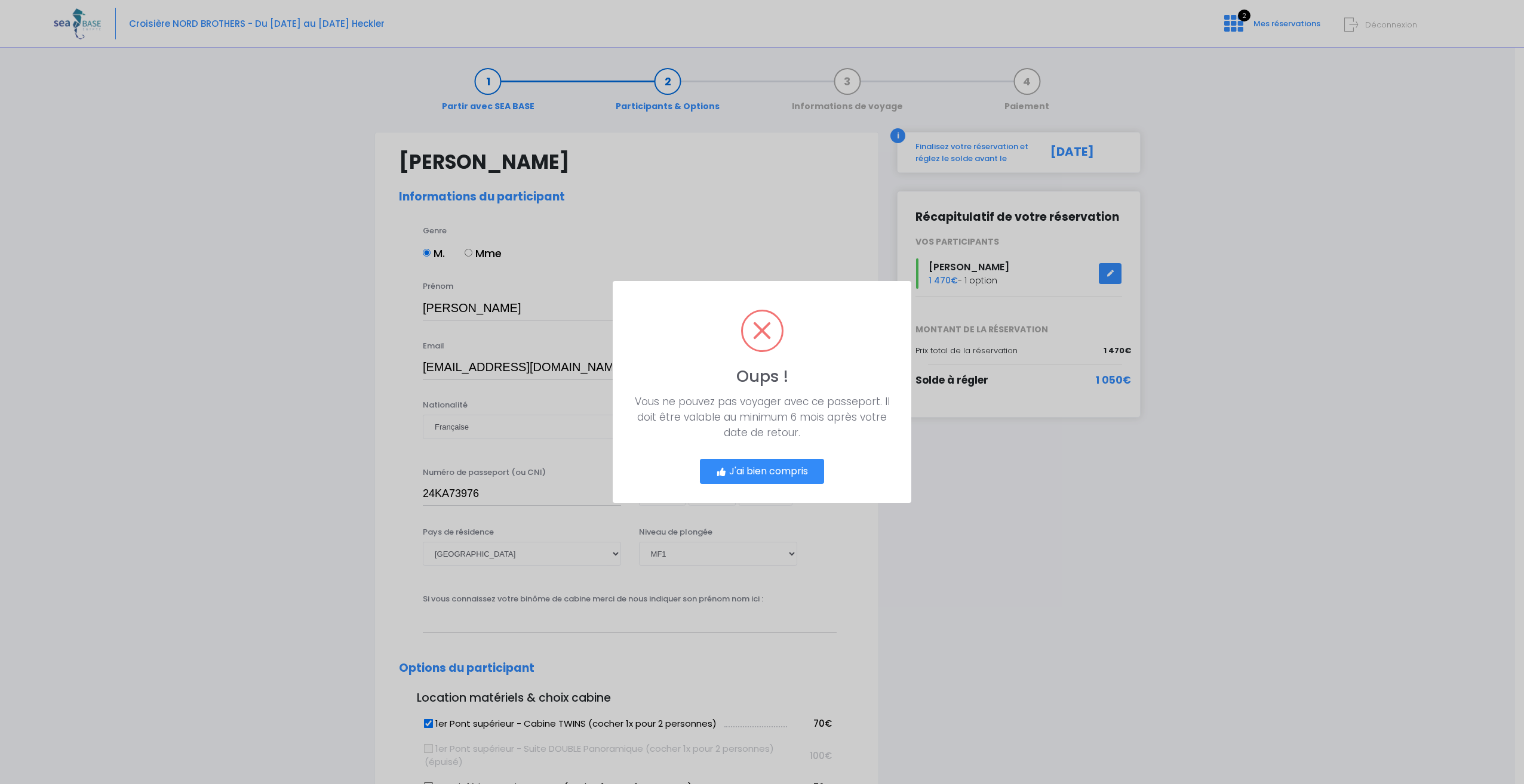
click at [787, 473] on button "J'ai bien compris" at bounding box center [762, 471] width 124 height 25
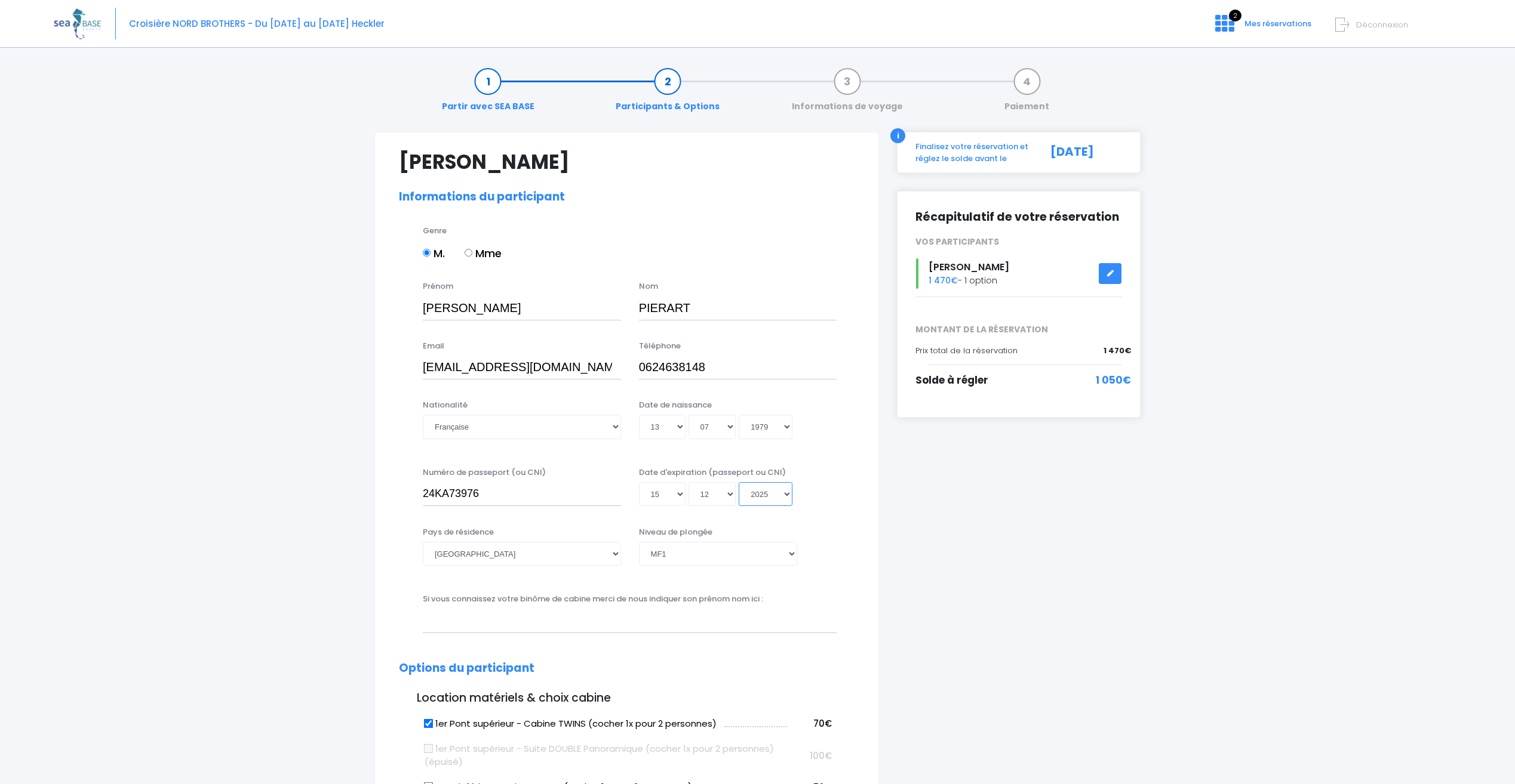
click at [766, 494] on select "Année 2045 2044 2043 2042 2041 2040 2039 2038 2037 2036 2035 2034 2033 2032 203…" at bounding box center [766, 494] width 54 height 24
select select "2034"
click at [739, 483] on select "Année 2045 2044 2043 2042 2041 2040 2039 2038 2037 2036 2035 2034 2033 2032 203…" at bounding box center [766, 494] width 54 height 24
type input "2034-12-15"
click at [823, 489] on div "Jour 01 02 03 04 05 06 07 08 09 10 11 12 13 14 15 16 17 18 19 20 21 22 23 24 25…" at bounding box center [738, 494] width 198 height 24
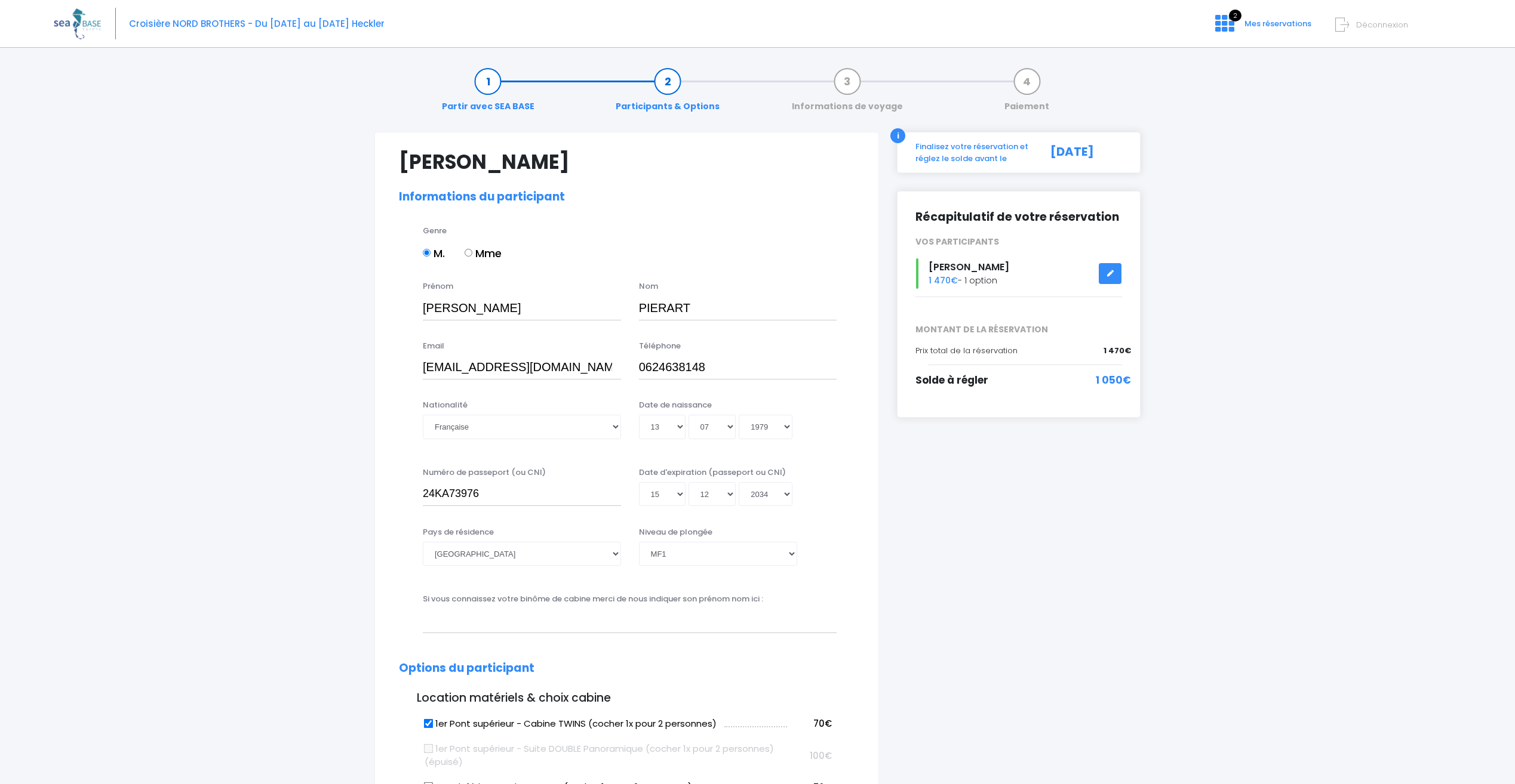
click at [823, 499] on div "Jour 01 02 03 04 05 06 07 08 09 10 11 12 13 14 15 16 17 18 19 20 21 22 23 24 25…" at bounding box center [738, 494] width 198 height 24
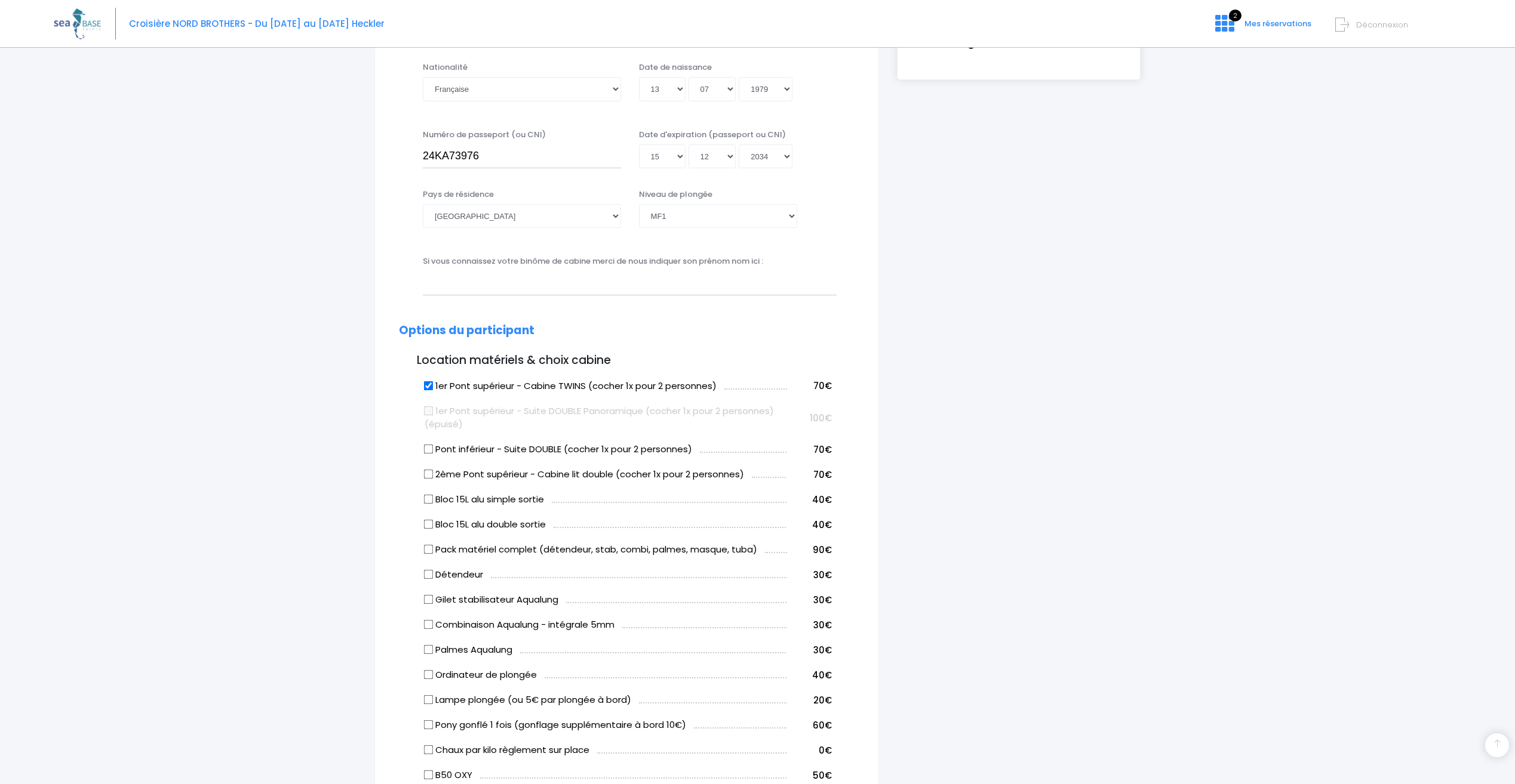
scroll to position [358, 0]
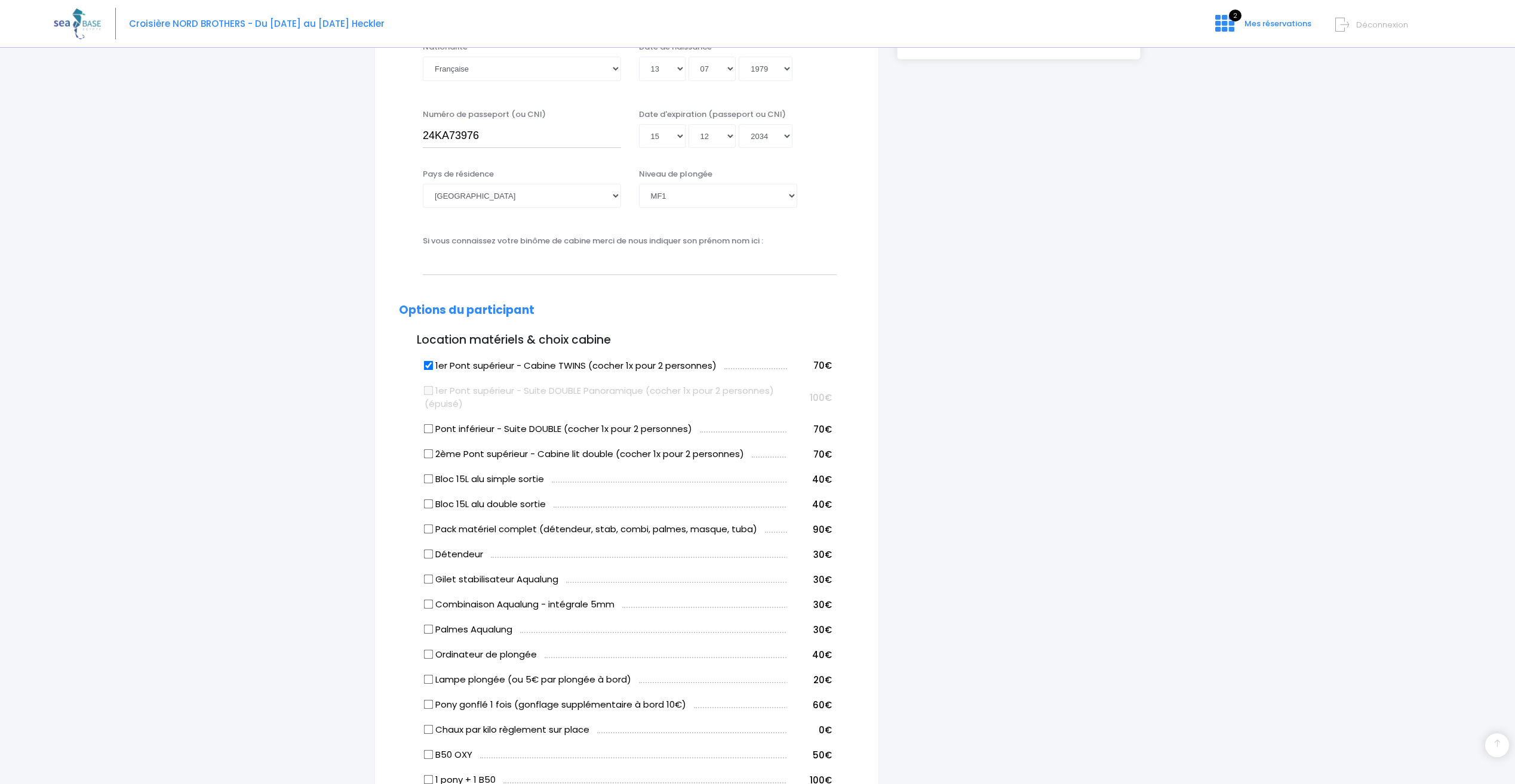
click at [425, 364] on input "1er Pont supérieur - Cabine TWINS (cocher 1x pour 2 personnes)" at bounding box center [428, 365] width 10 height 10
checkbox input "false"
click at [427, 456] on input "2ème Pont supérieur - Cabine lit double (cocher 1x pour 2 personnes)" at bounding box center [428, 454] width 10 height 10
checkbox input "true"
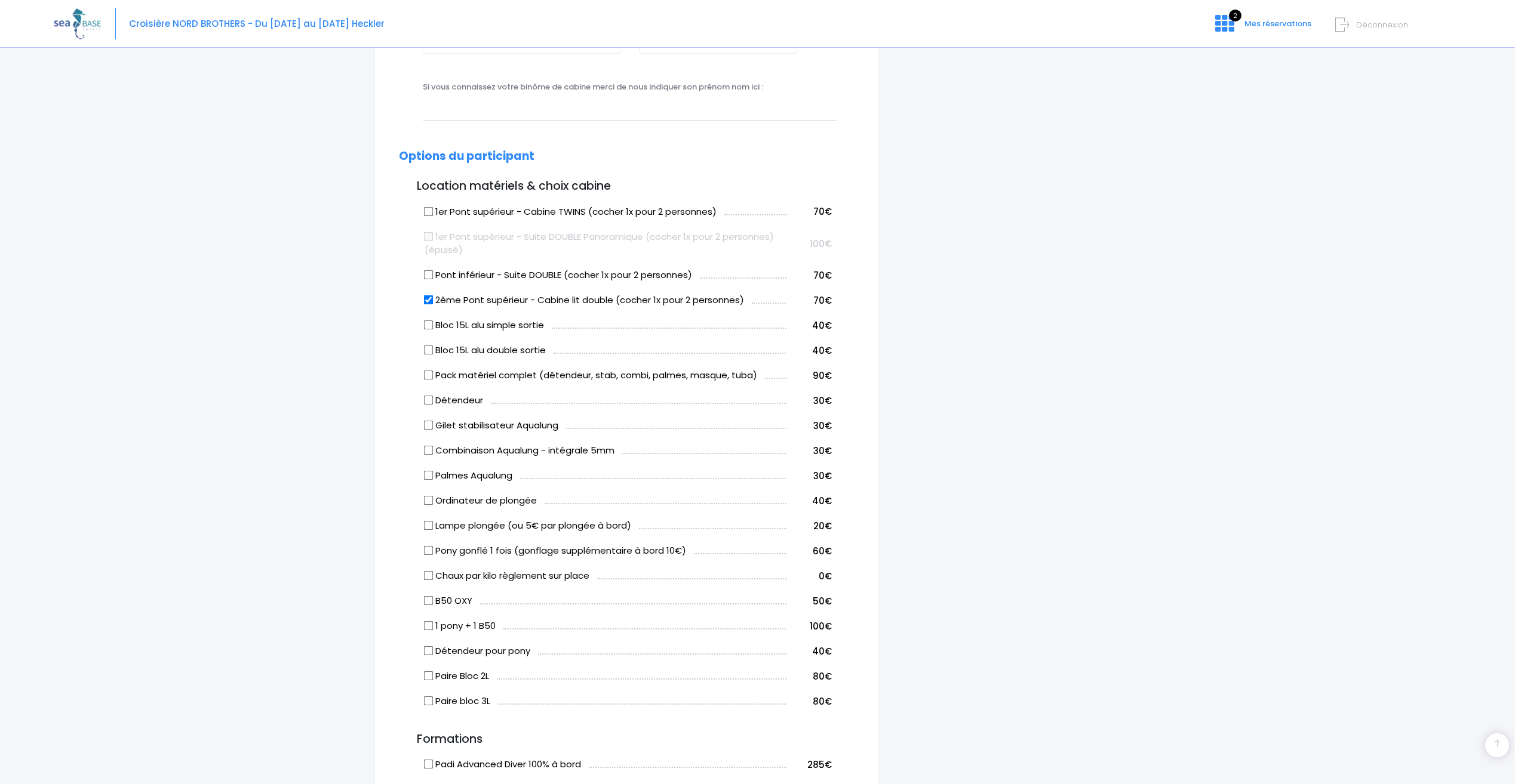
scroll to position [477, 0]
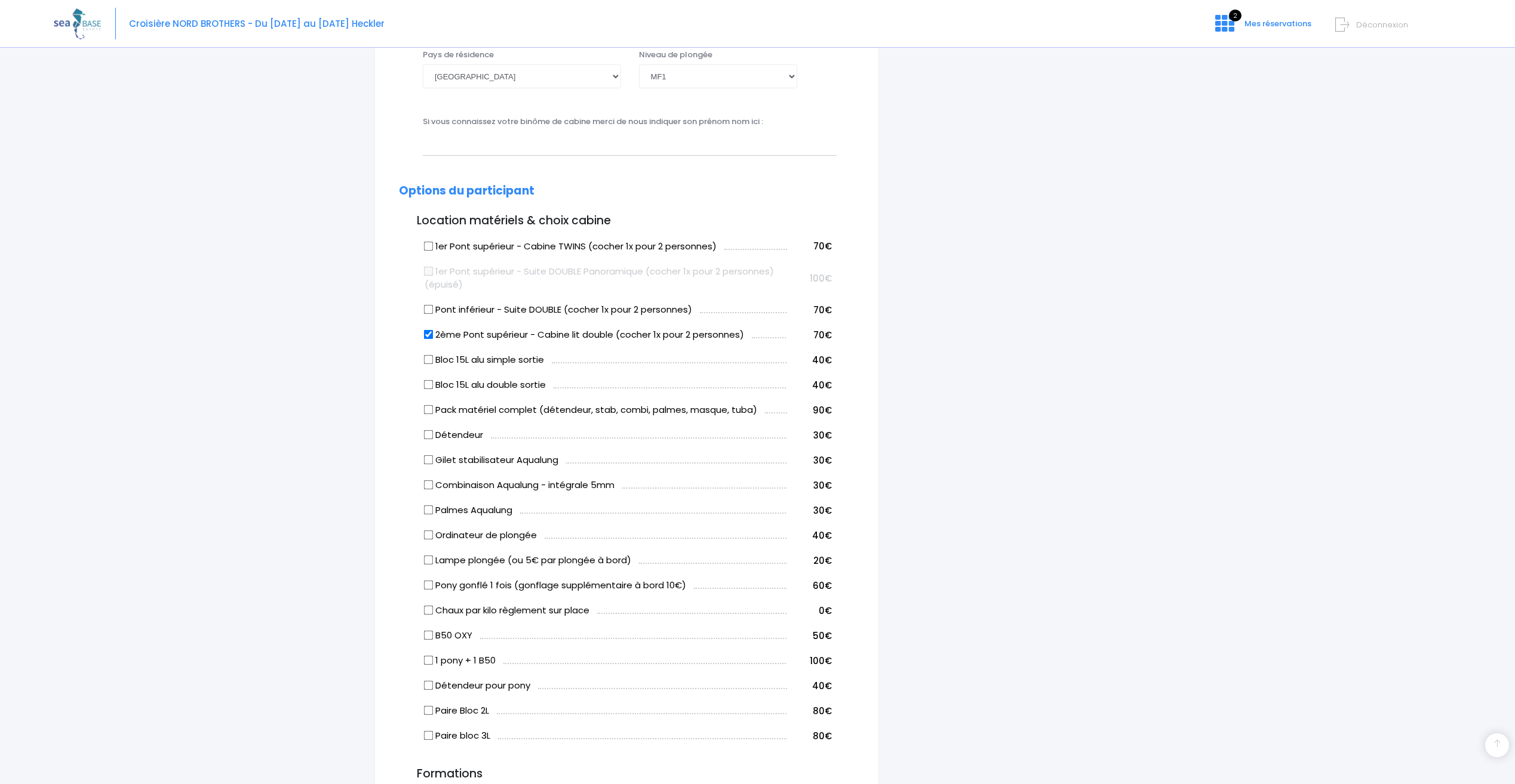
click at [428, 712] on input "Paire Bloc 2L" at bounding box center [428, 711] width 10 height 10
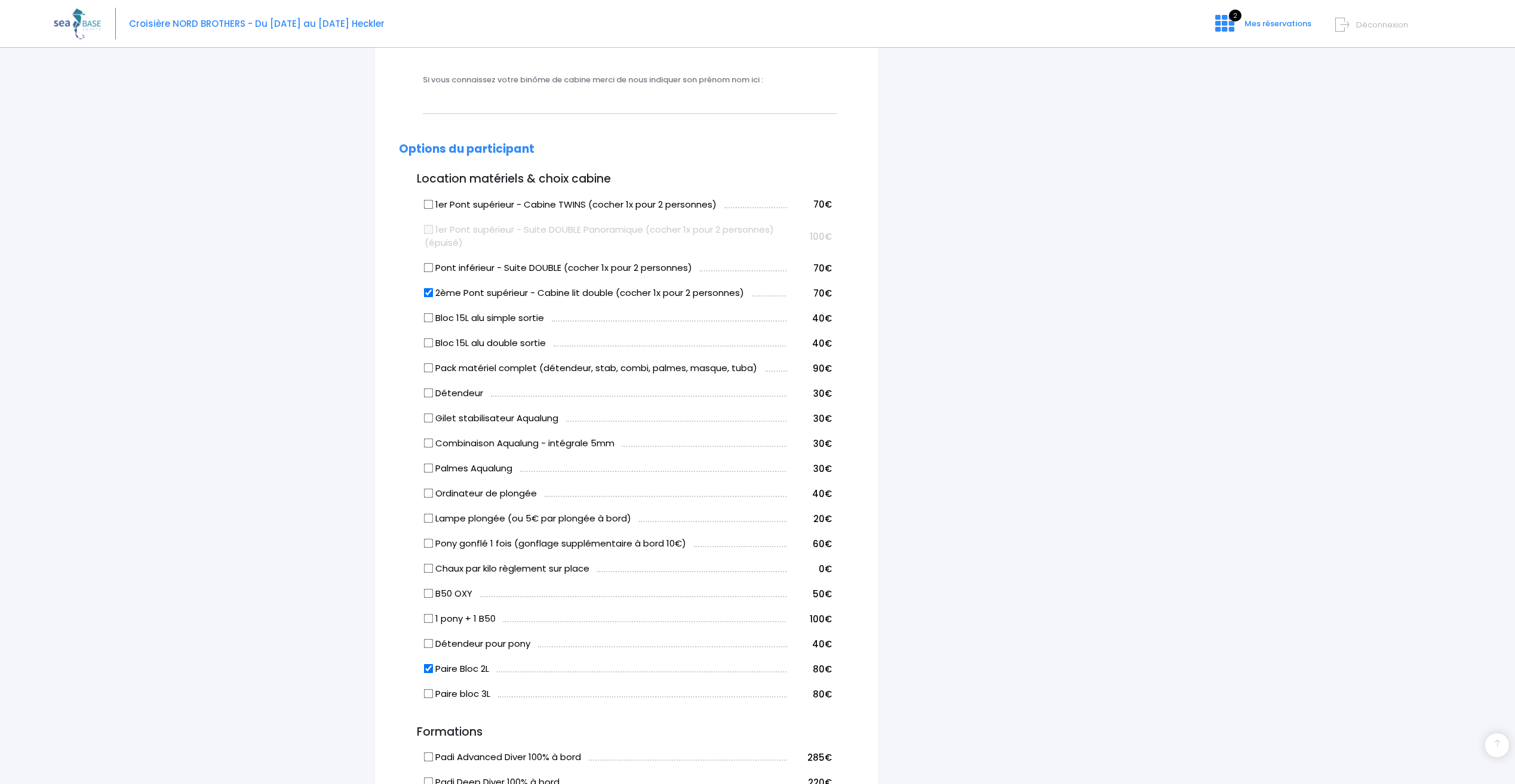
scroll to position [537, 0]
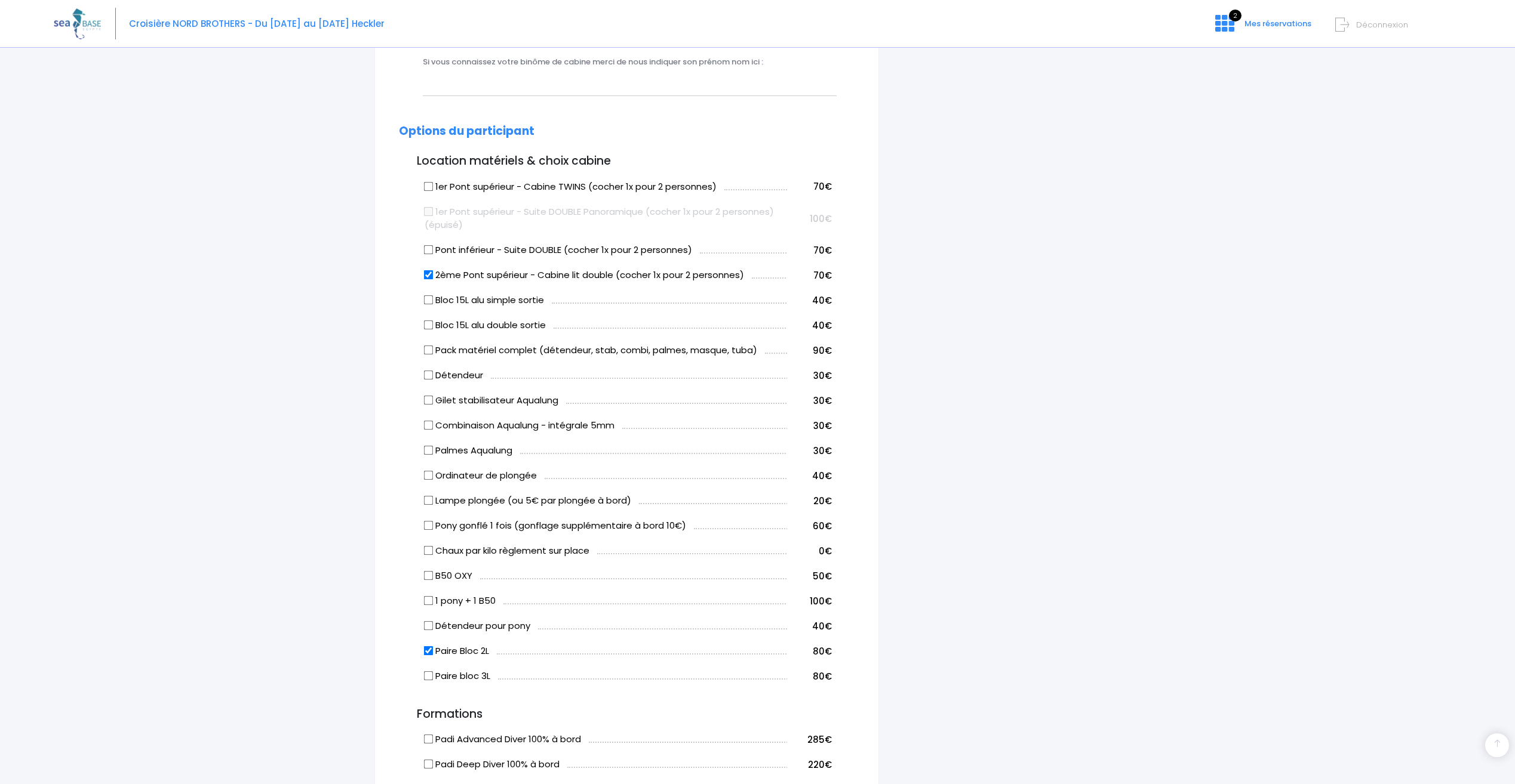
click at [428, 653] on input "Paire Bloc 2L" at bounding box center [428, 651] width 10 height 10
checkbox input "false"
click at [426, 676] on input "Paire bloc 3L" at bounding box center [428, 676] width 10 height 10
checkbox input "true"
click at [429, 650] on input "Paire Bloc 2L" at bounding box center [428, 651] width 10 height 10
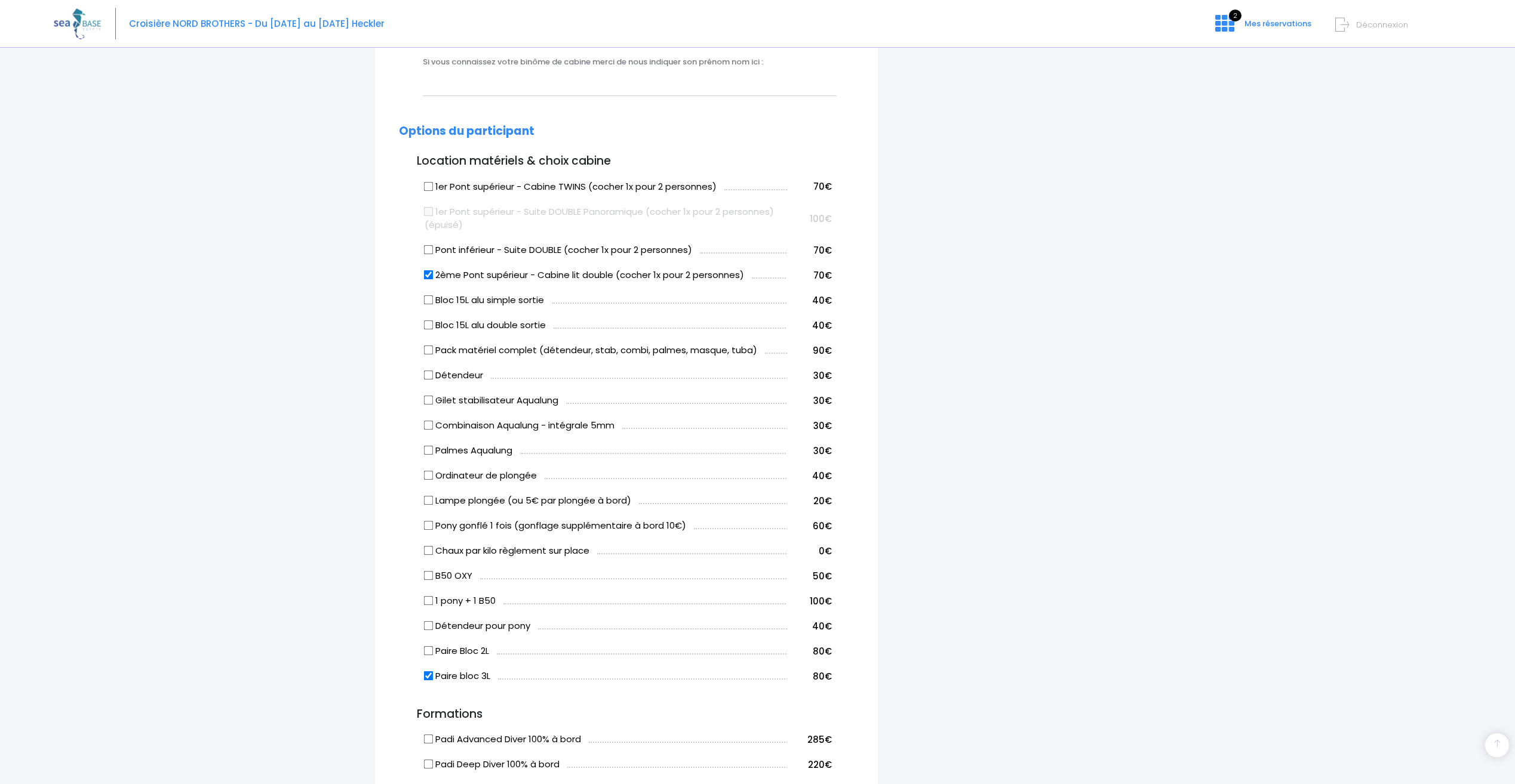
checkbox input "true"
click at [430, 674] on input "Paire bloc 3L" at bounding box center [428, 676] width 10 height 10
checkbox input "false"
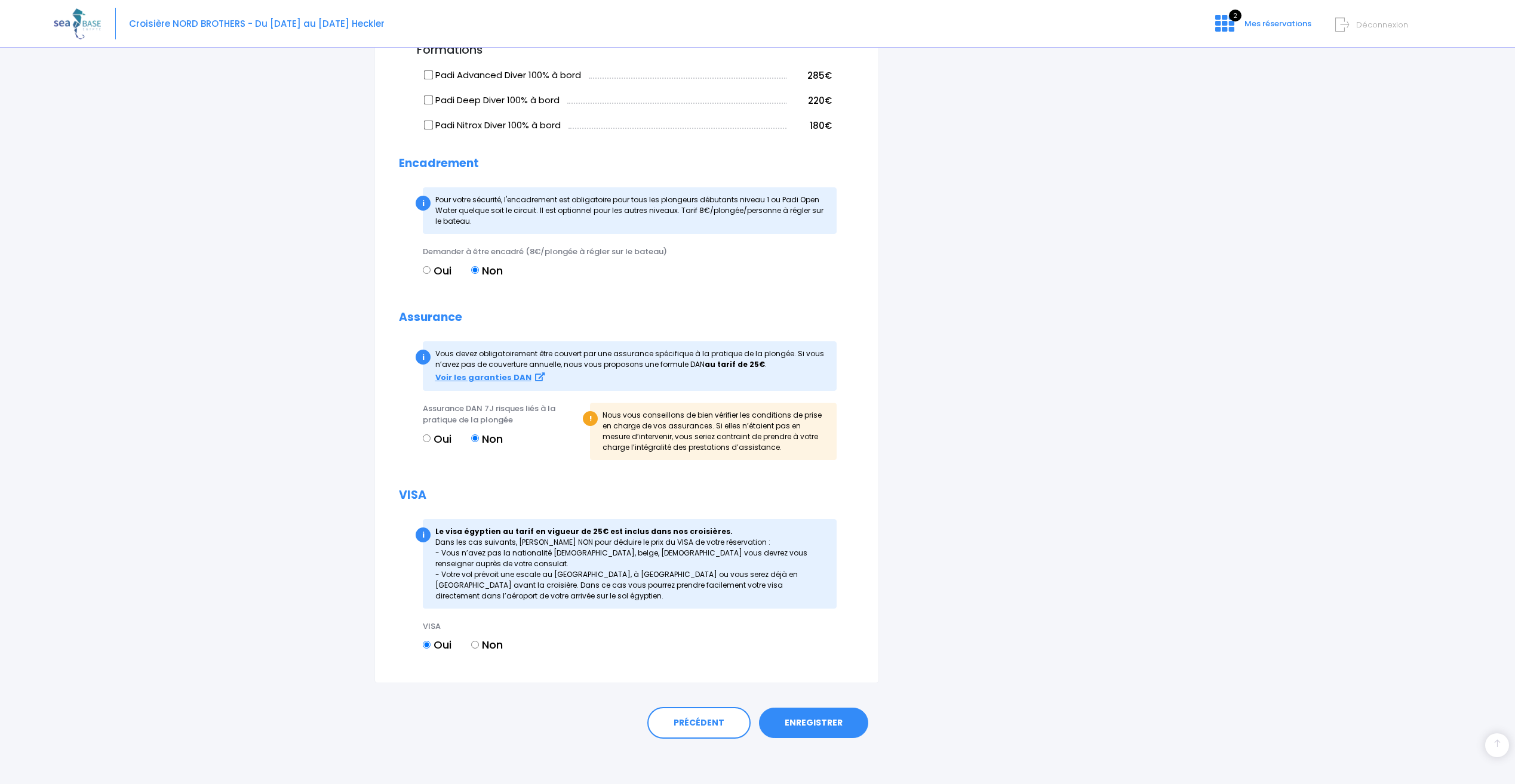
scroll to position [1204, 0]
click at [808, 716] on link "ENREGISTRER" at bounding box center [814, 720] width 109 height 31
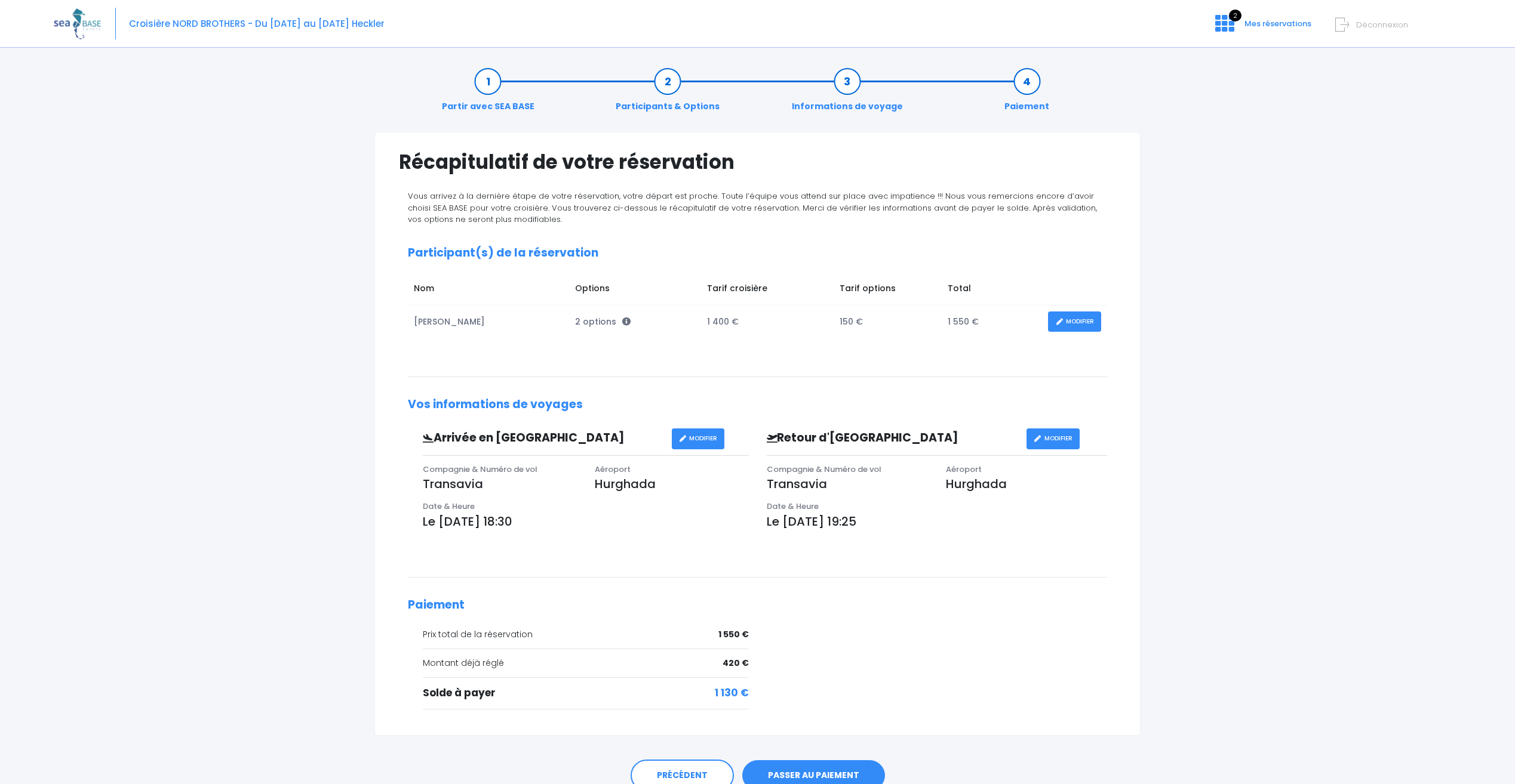
scroll to position [55, 0]
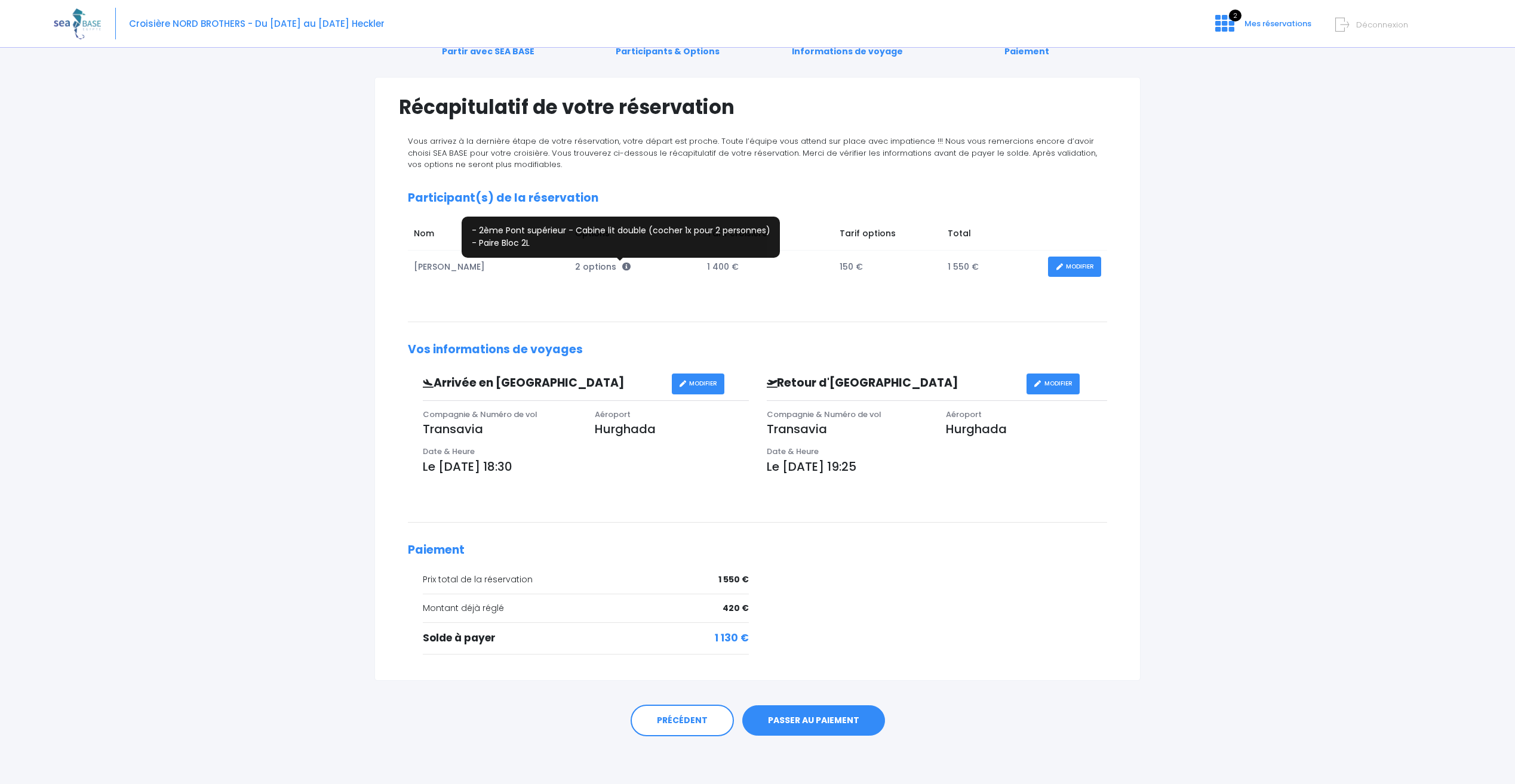
click at [622, 265] on icon at bounding box center [626, 266] width 8 height 8
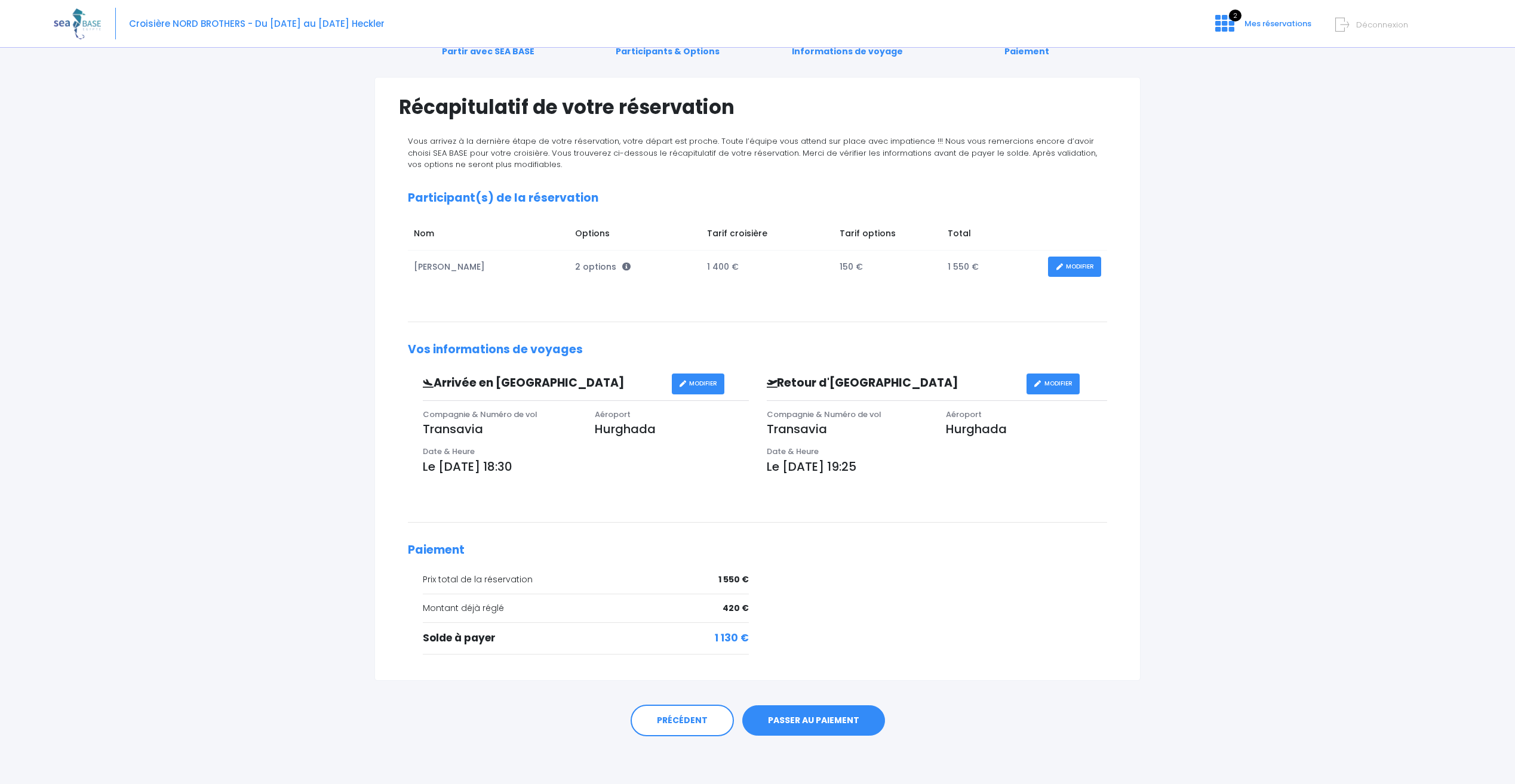
click at [1079, 261] on link "MODIFIER" at bounding box center [1074, 267] width 53 height 21
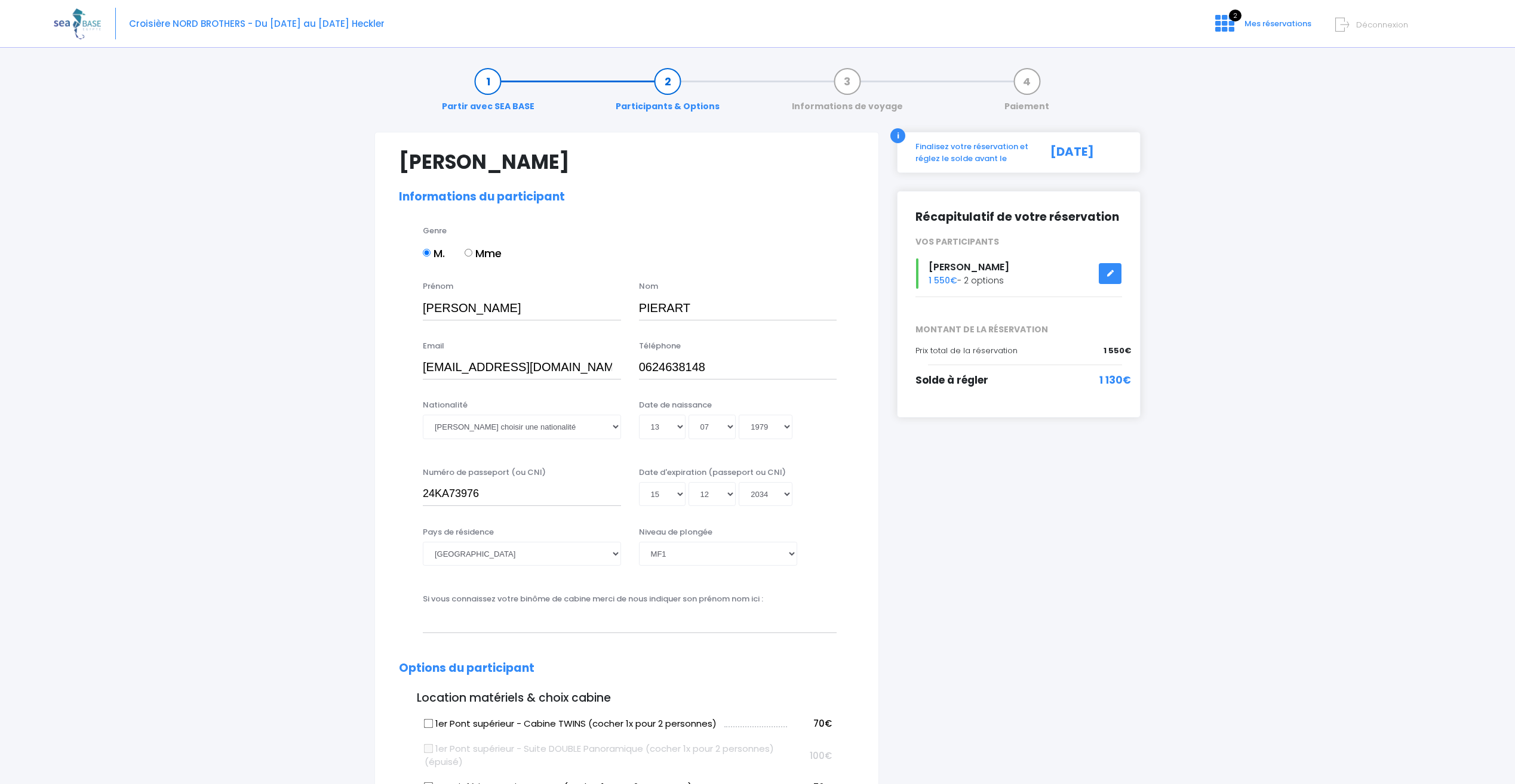
select select "MF1"
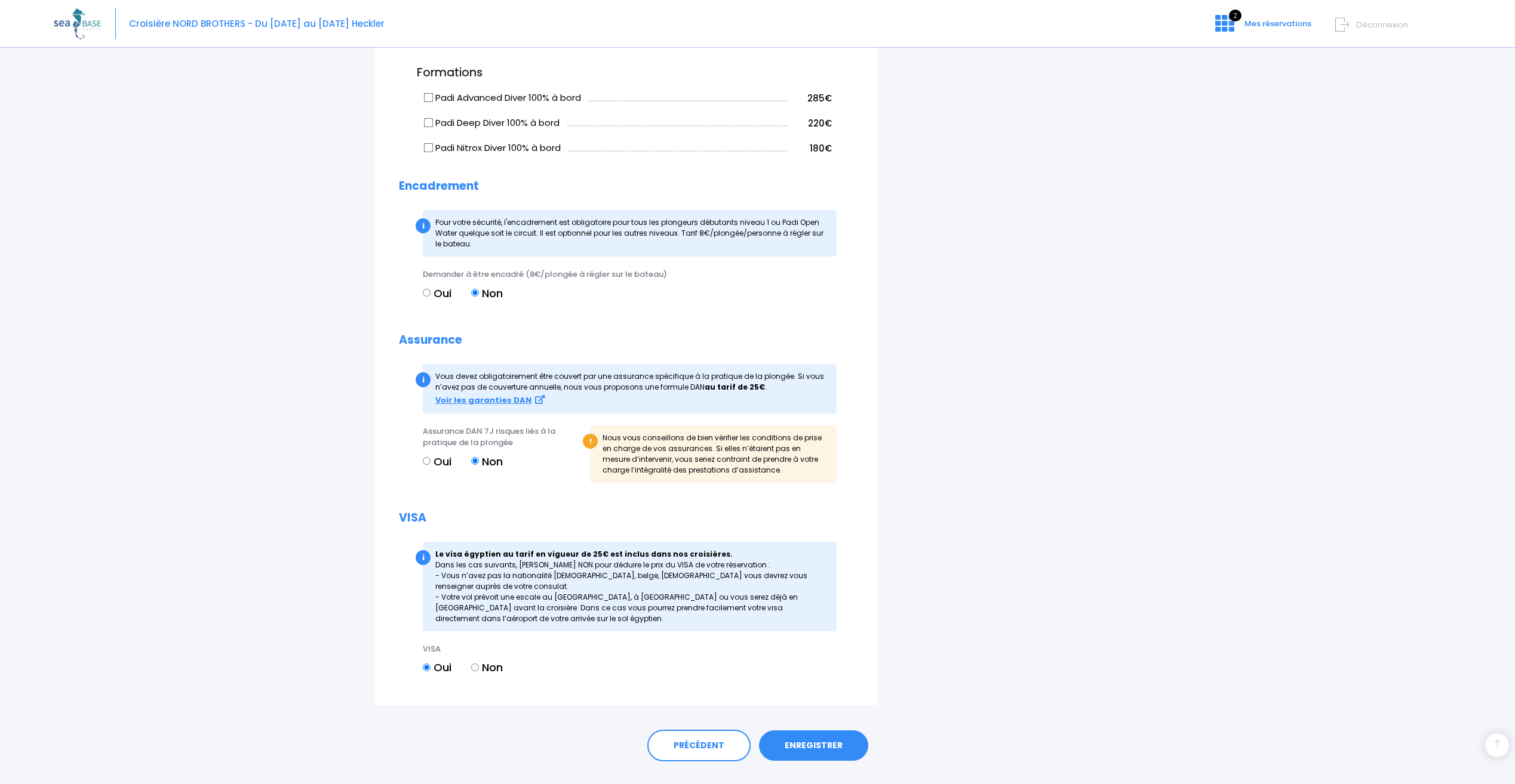
scroll to position [1204, 0]
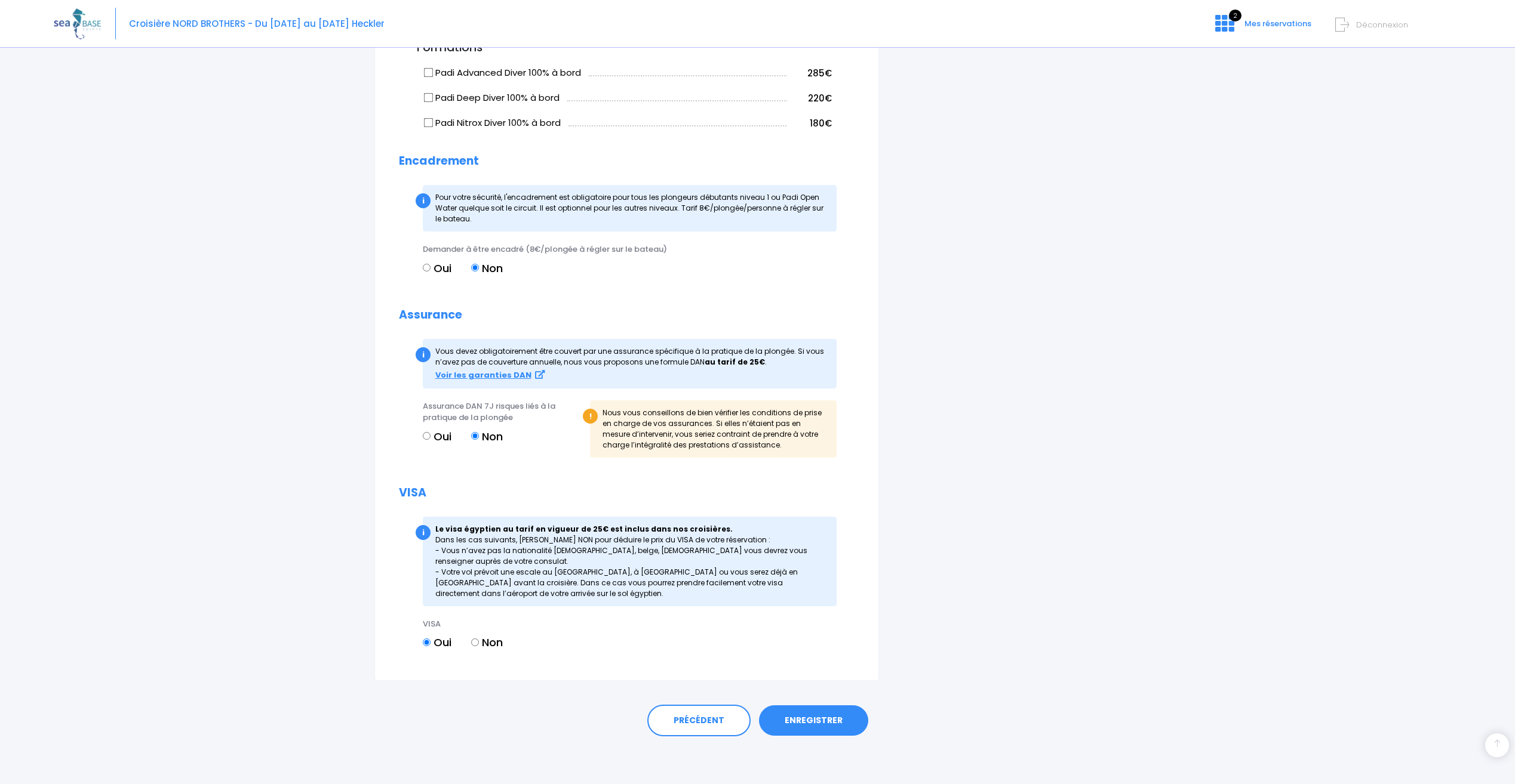
click at [831, 720] on link "ENREGISTRER" at bounding box center [814, 720] width 109 height 31
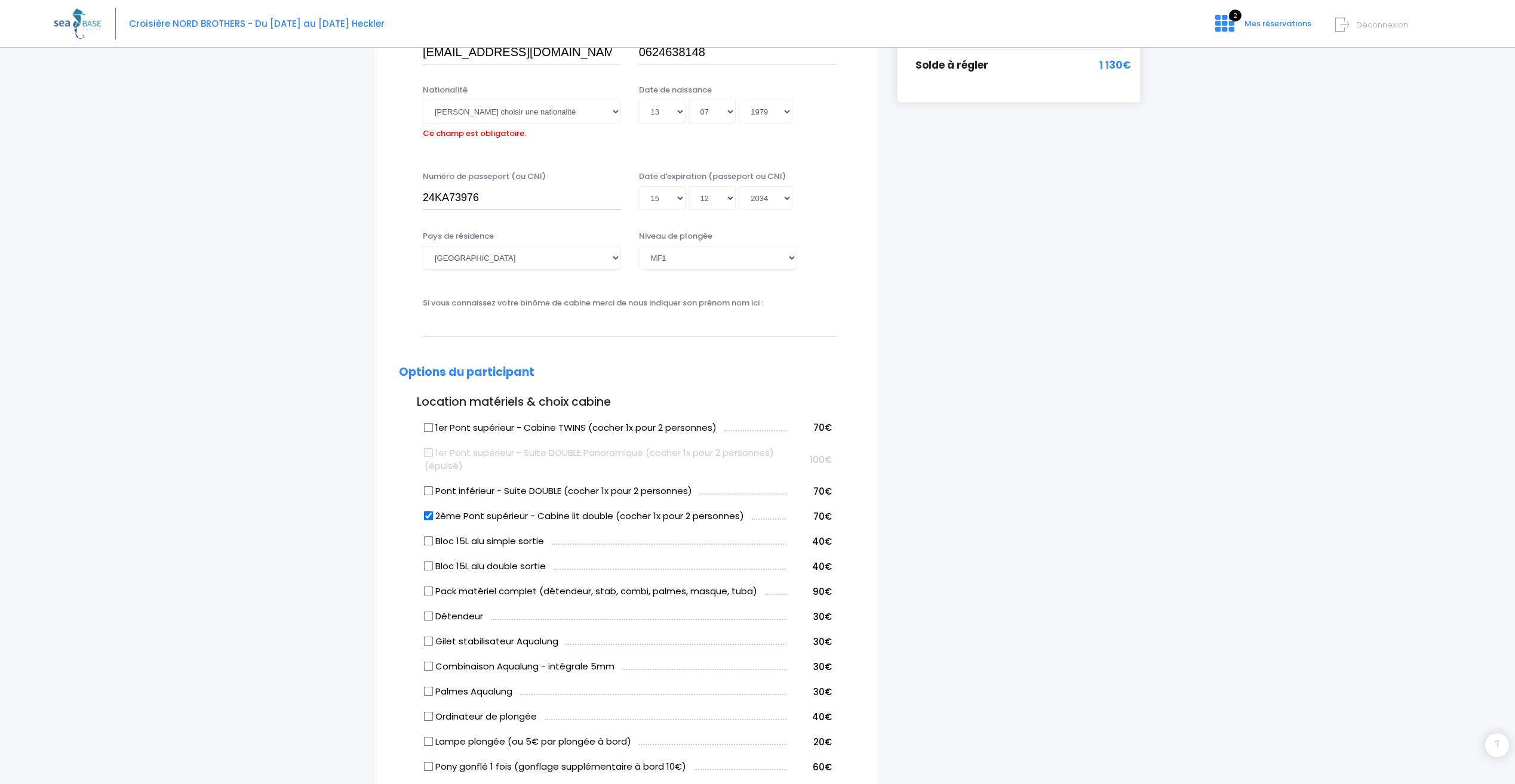
scroll to position [295, 0]
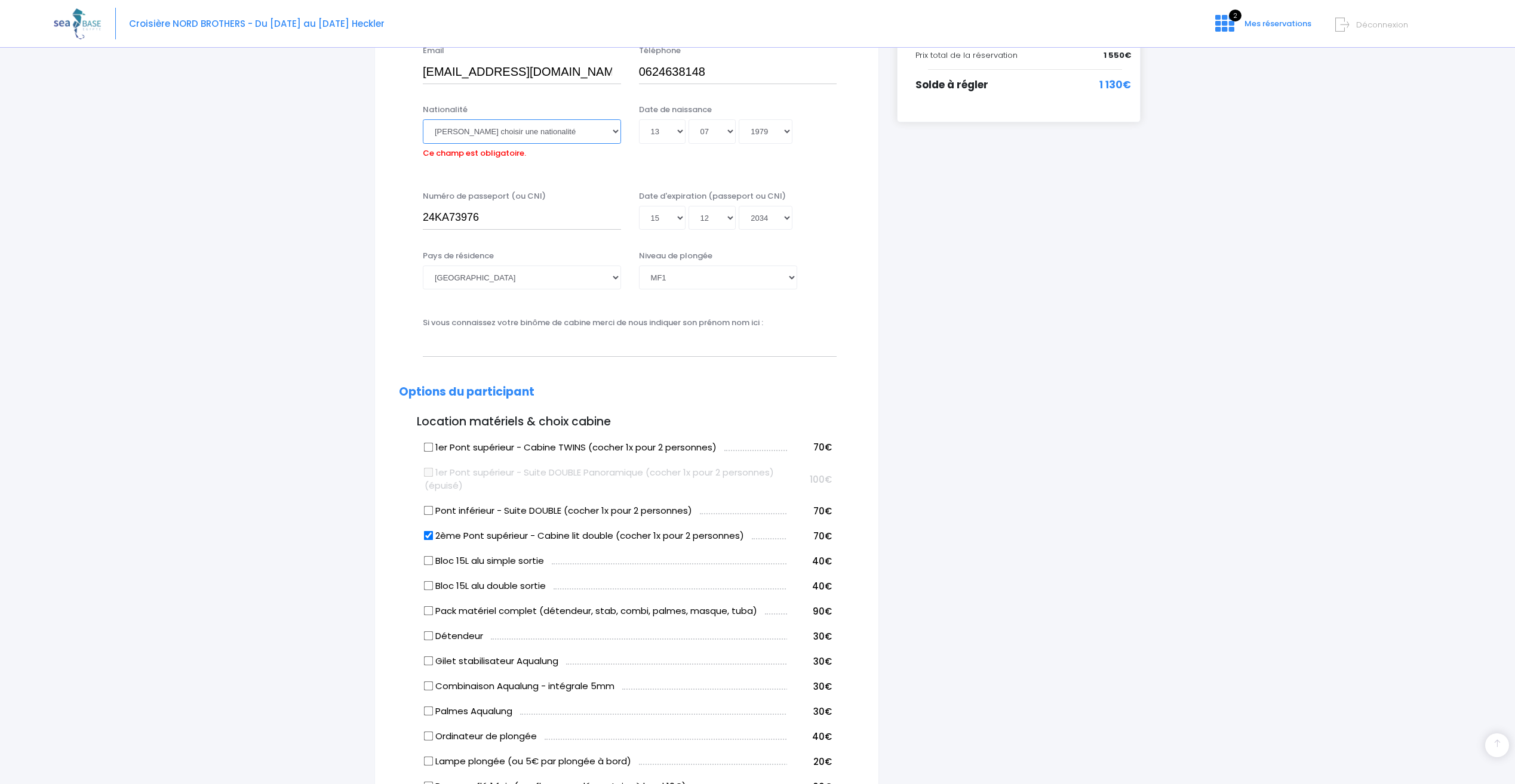
click at [509, 129] on select "Veuillez choisir une nationalité [DEMOGRAPHIC_DATA] Algerienne Allemande [GEOGR…" at bounding box center [522, 132] width 198 height 24
click at [500, 137] on select "Veuillez choisir une nationalité [DEMOGRAPHIC_DATA] Algerienne Allemande [GEOGR…" at bounding box center [522, 132] width 198 height 24
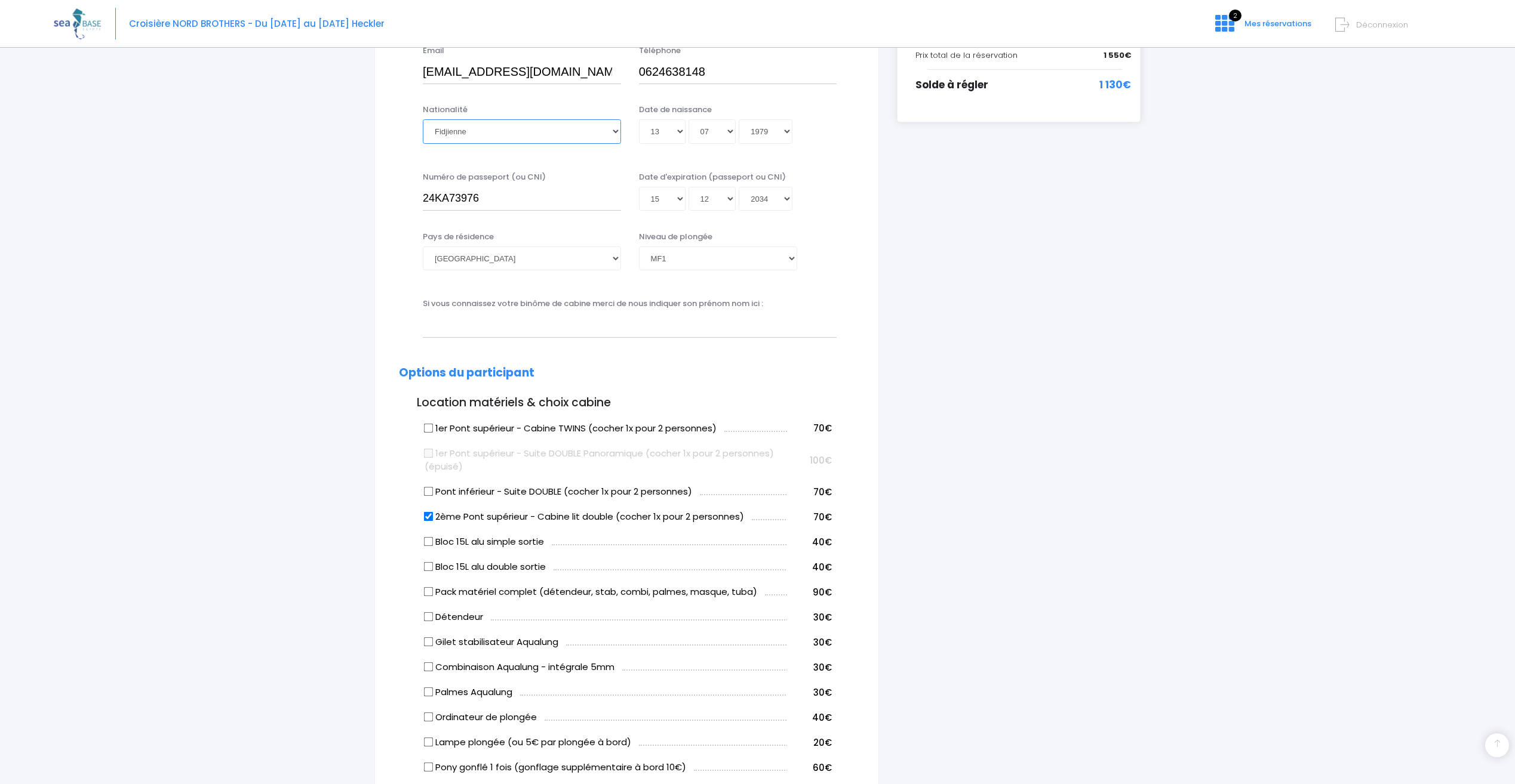
select select "Française"
click at [554, 159] on form "[PERSON_NAME] Informations du participant Genre M. Mme [PERSON_NAME] Nom PIERAR…" at bounding box center [627, 713] width 456 height 1716
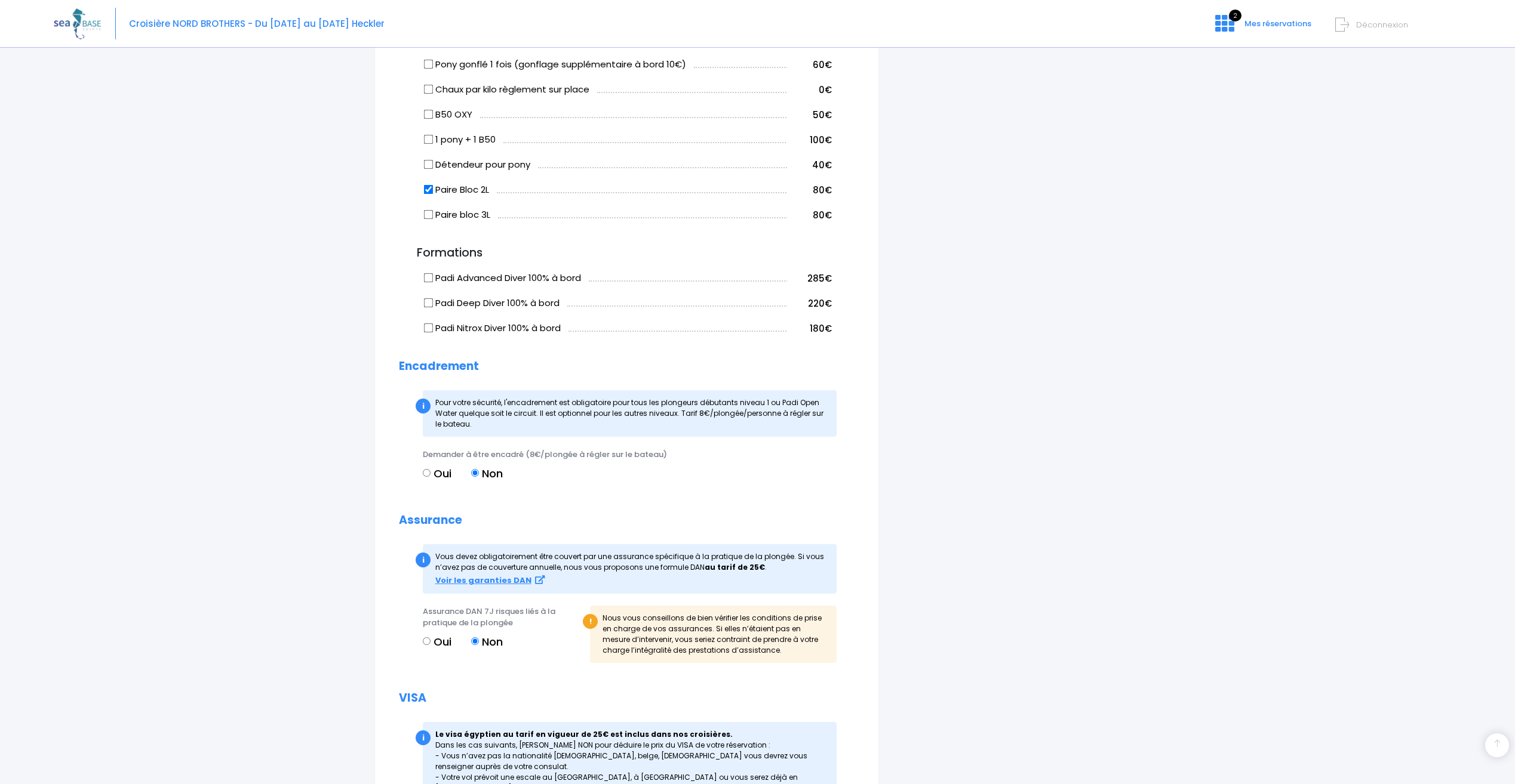
scroll to position [1204, 0]
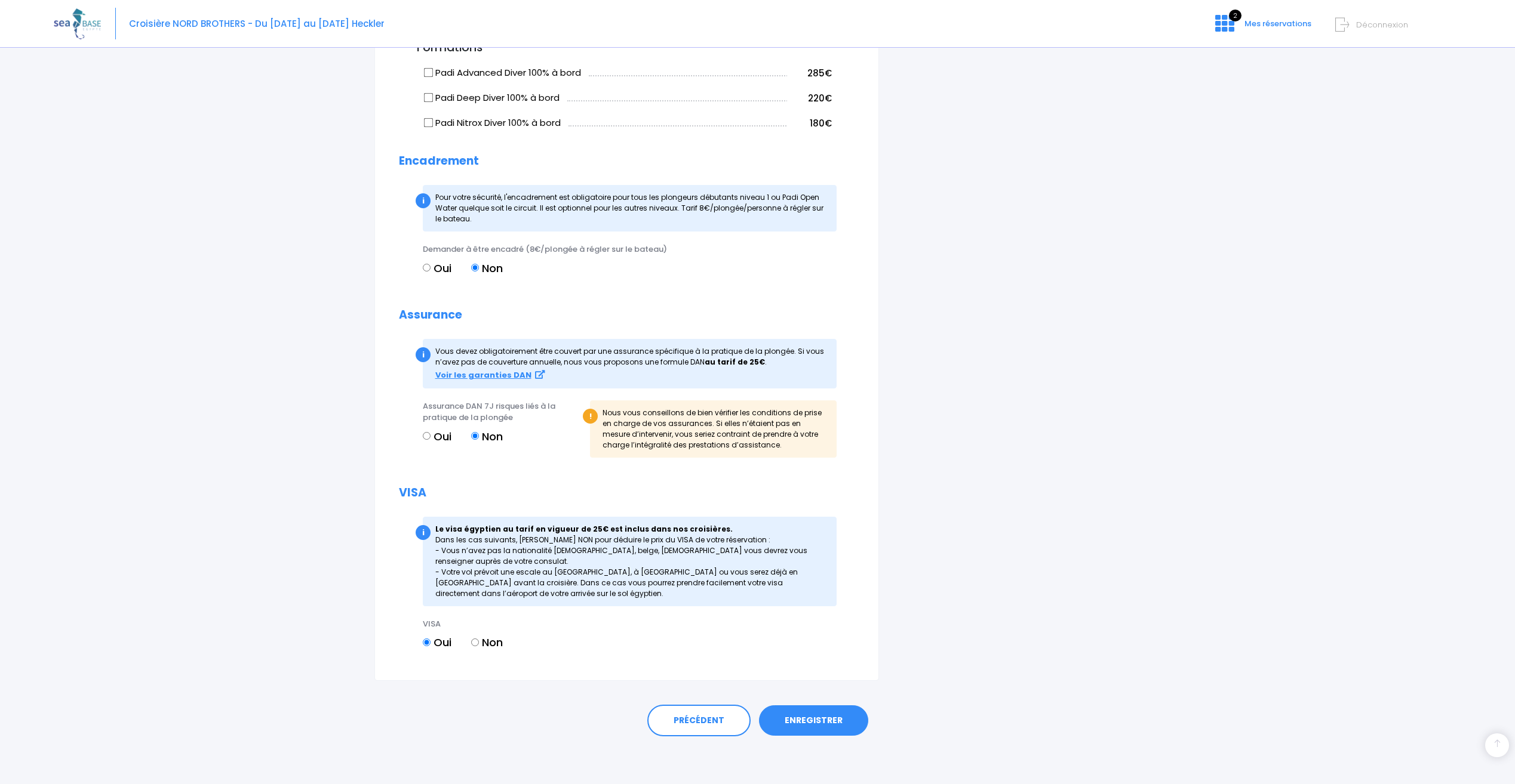
drag, startPoint x: 811, startPoint y: 720, endPoint x: 824, endPoint y: 713, distance: 14.8
click at [812, 720] on link "ENREGISTRER" at bounding box center [814, 720] width 109 height 31
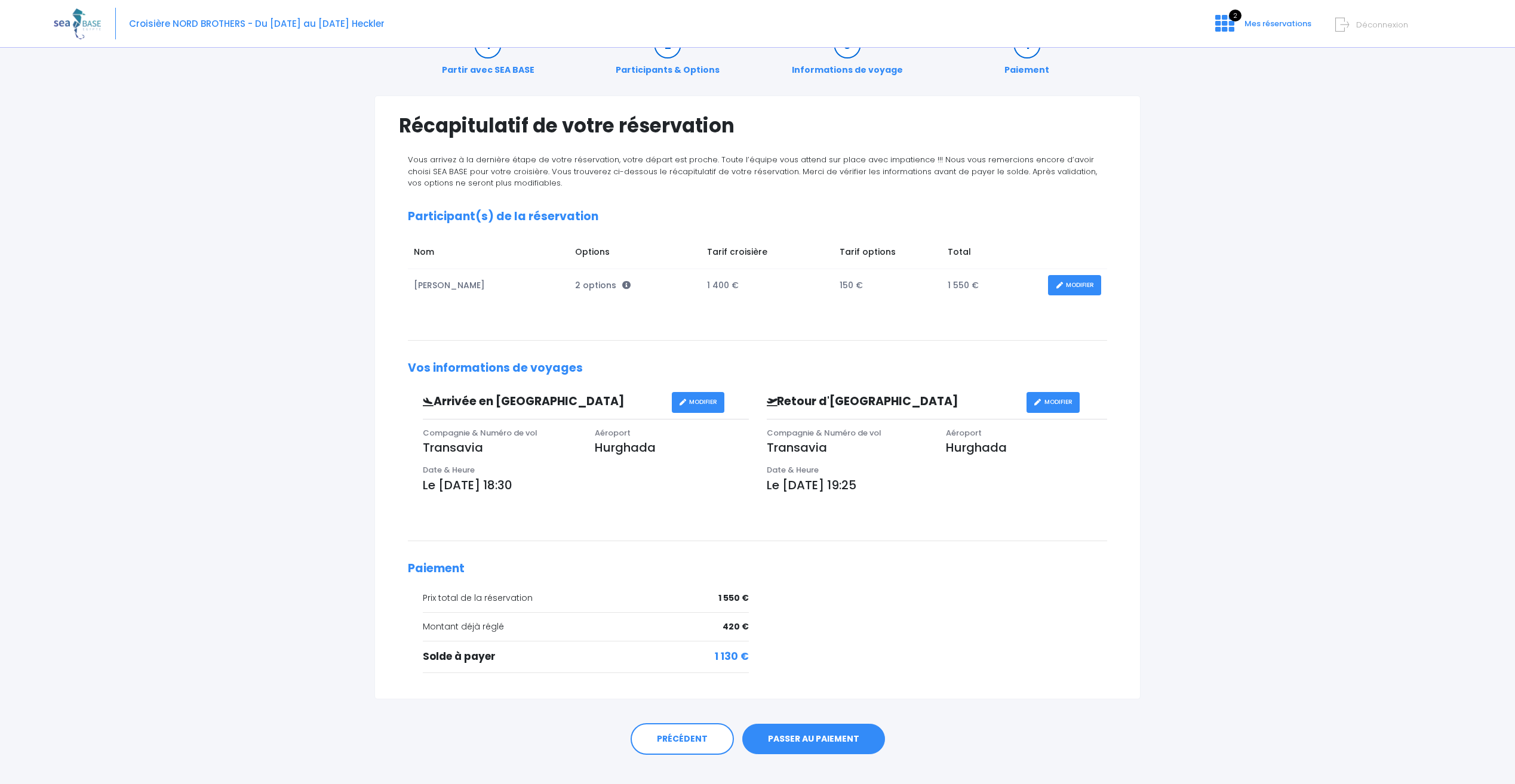
scroll to position [55, 0]
